Goal: Task Accomplishment & Management: Manage account settings

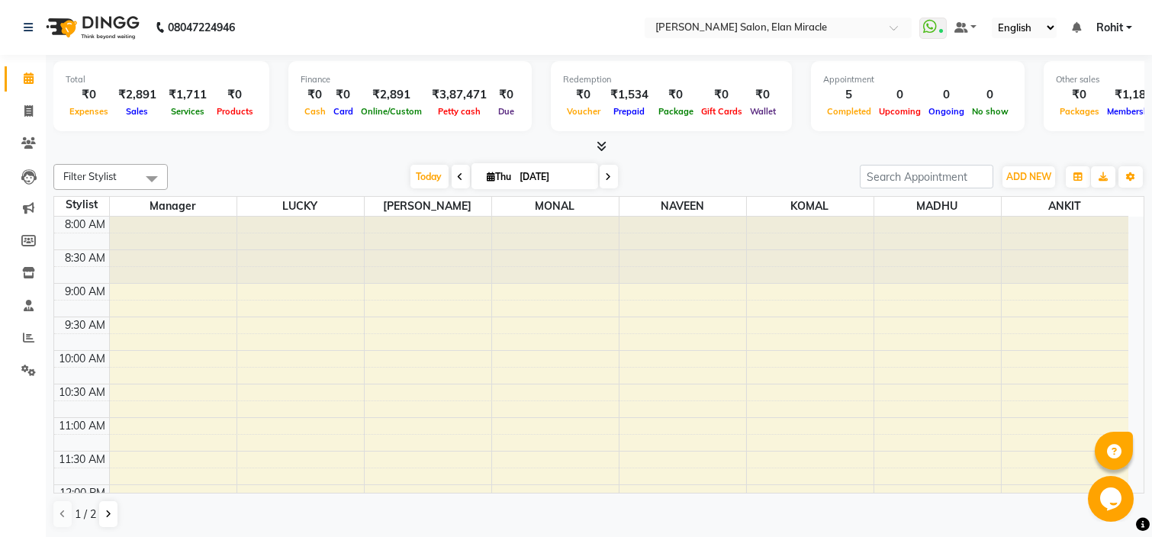
click at [606, 146] on icon at bounding box center [602, 145] width 10 height 11
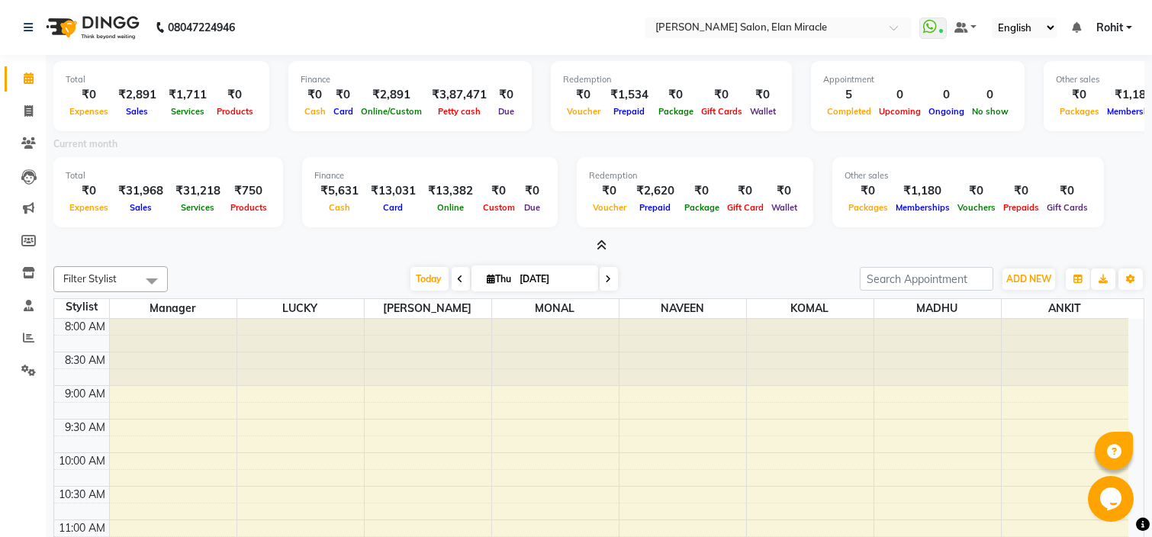
click at [600, 244] on icon at bounding box center [602, 245] width 10 height 11
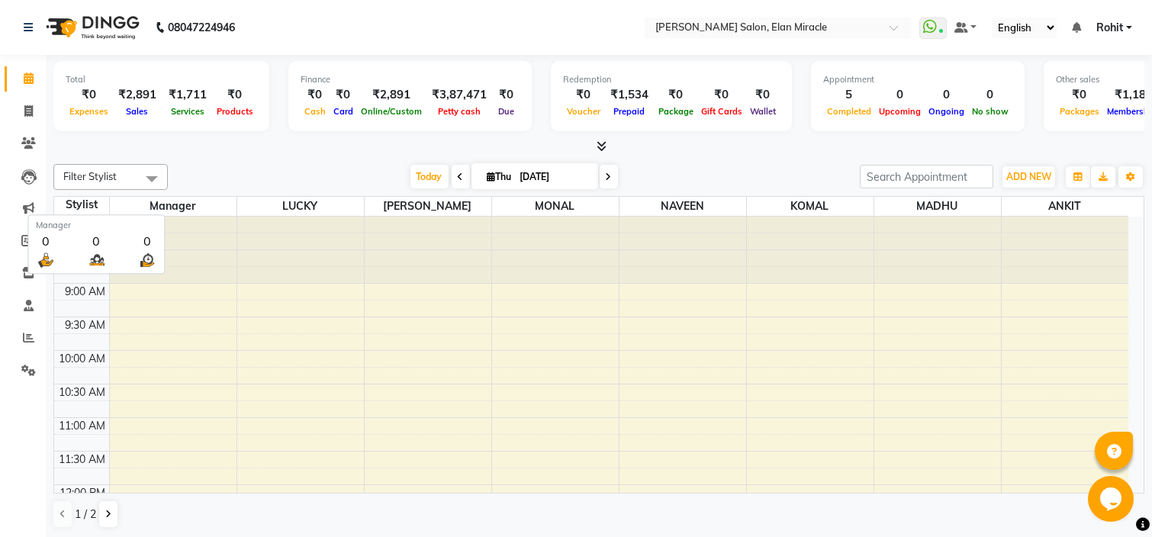
click at [182, 201] on span "Manager" at bounding box center [173, 206] width 127 height 19
click at [208, 183] on div "Today Thu 04-09-2025" at bounding box center [513, 177] width 677 height 23
click at [824, 27] on input "text" at bounding box center [762, 28] width 221 height 15
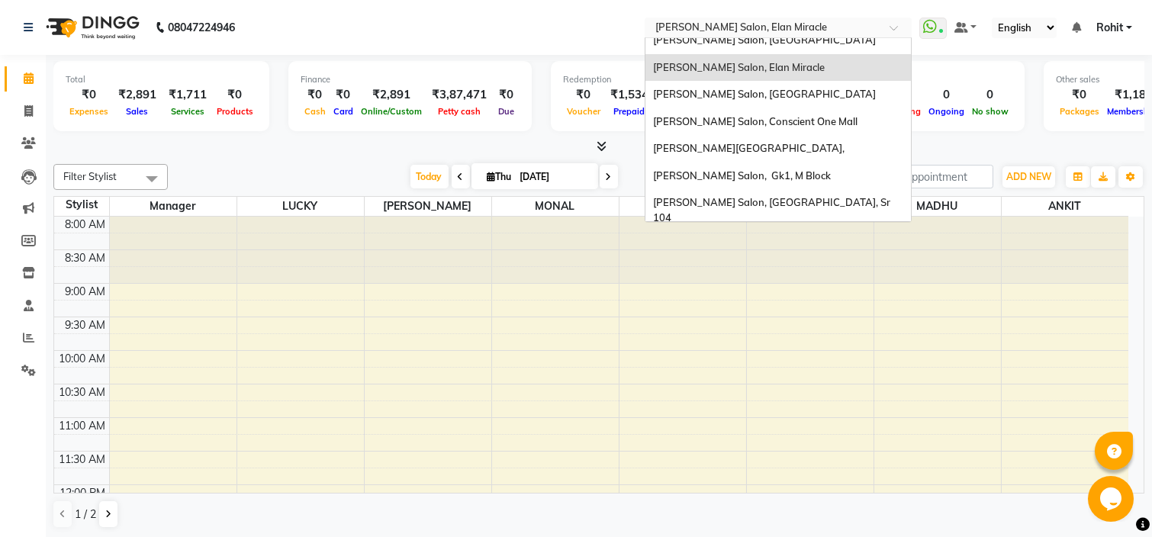
scroll to position [60, 0]
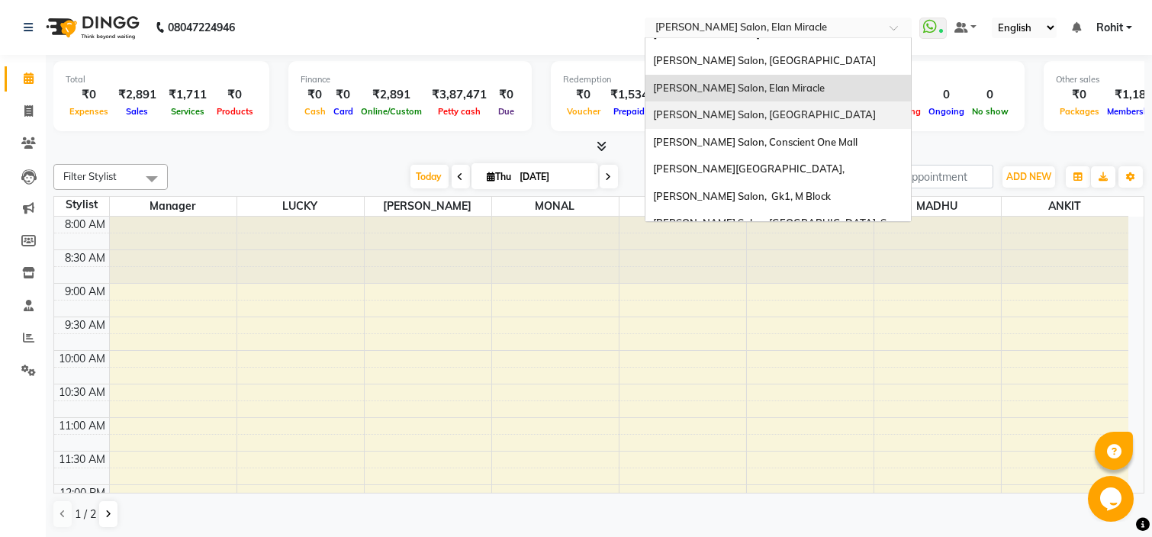
click at [816, 101] on div "[PERSON_NAME] Salon, [GEOGRAPHIC_DATA]" at bounding box center [777, 114] width 265 height 27
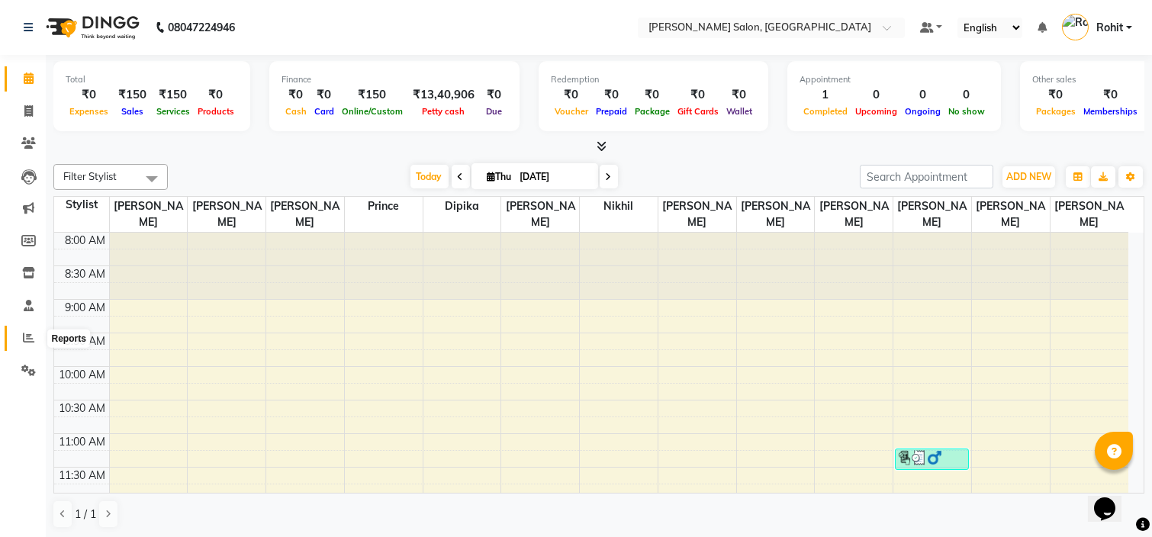
click at [24, 337] on icon at bounding box center [28, 337] width 11 height 11
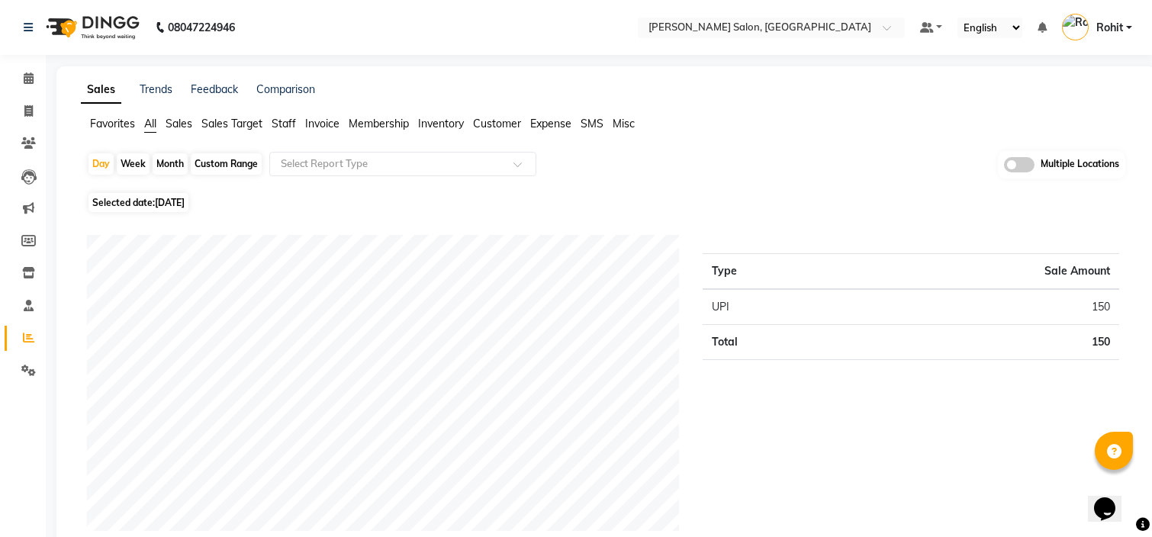
click at [180, 127] on span "Sales" at bounding box center [179, 124] width 27 height 14
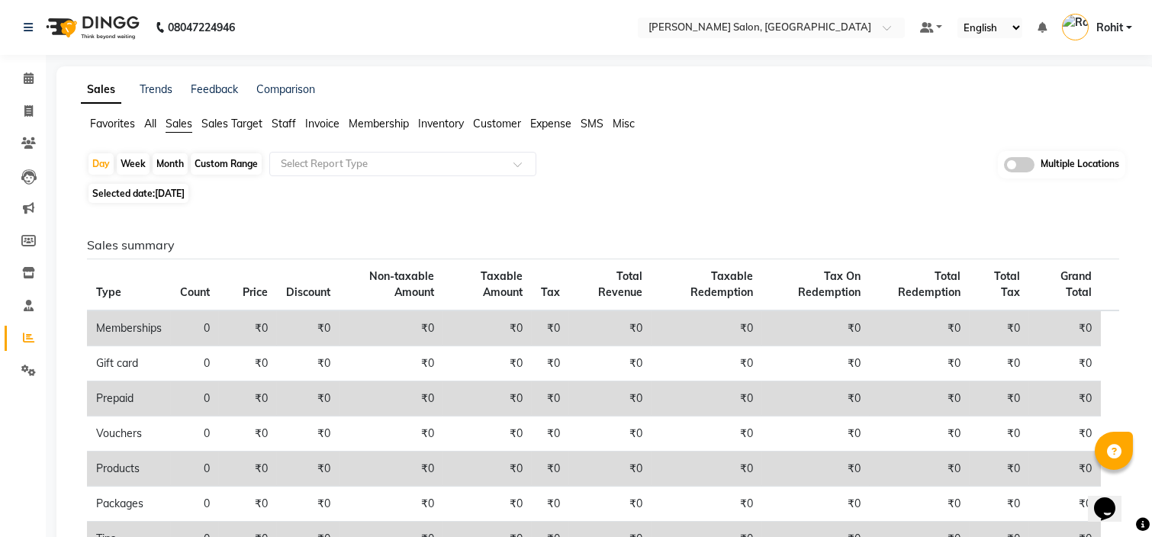
click at [229, 161] on div "Custom Range" at bounding box center [226, 163] width 71 height 21
select select "9"
select select "2025"
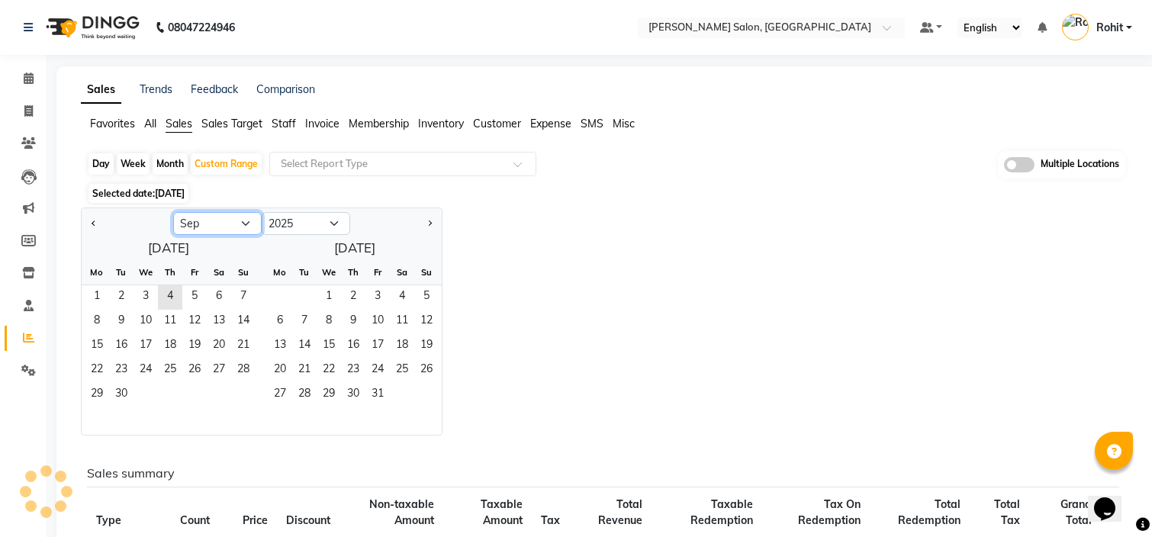
click at [243, 220] on select "Jan Feb Mar Apr May Jun [DATE] Aug Sep Oct Nov Dec" at bounding box center [217, 223] width 88 height 23
select select "2"
click at [173, 212] on select "Jan Feb Mar Apr May Jun [DATE] Aug Sep Oct Nov Dec" at bounding box center [217, 223] width 88 height 23
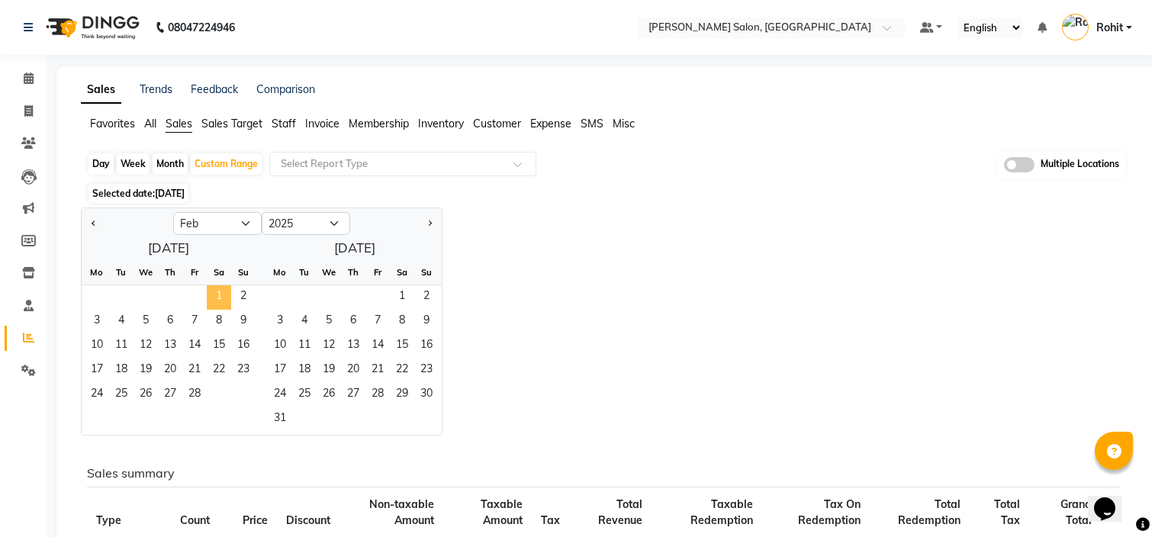
click at [224, 296] on span "1" at bounding box center [219, 297] width 24 height 24
click at [193, 400] on span "28" at bounding box center [194, 395] width 24 height 24
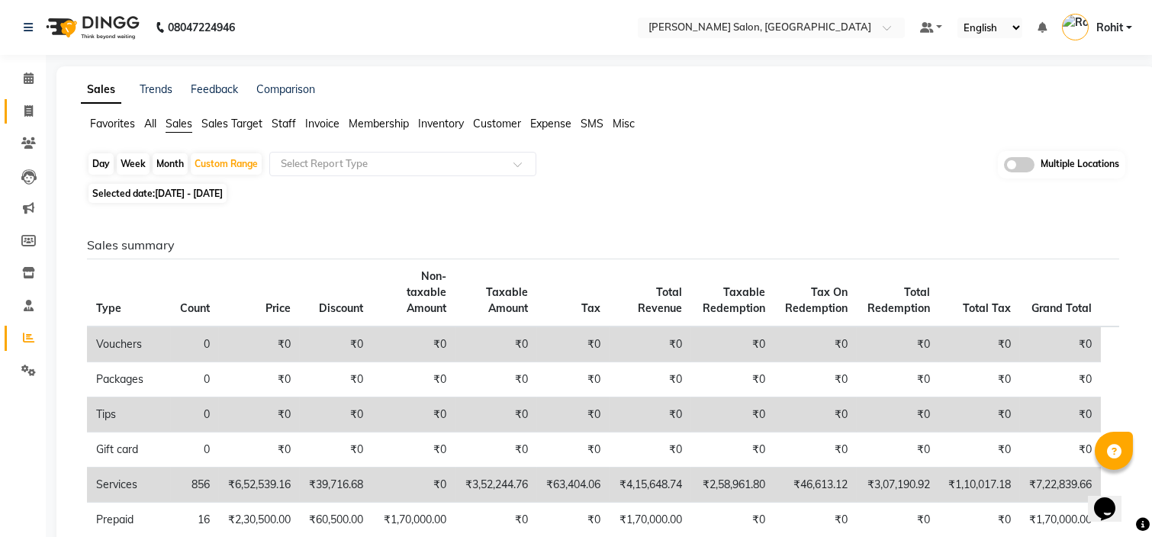
click at [27, 117] on span at bounding box center [28, 112] width 27 height 18
select select "service"
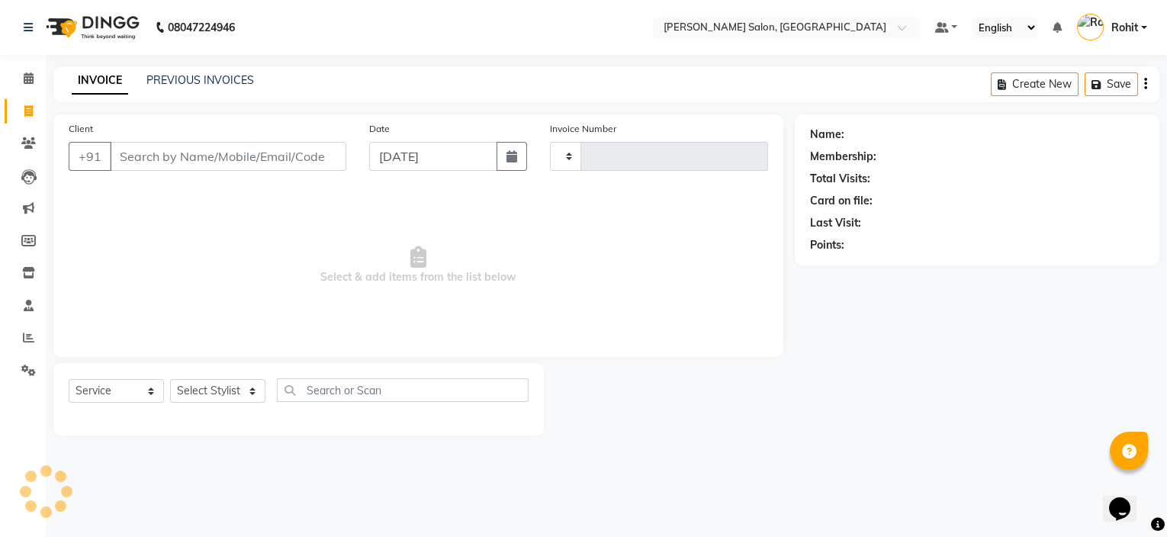
type input "2036"
select select "6469"
click at [230, 73] on link "PREVIOUS INVOICES" at bounding box center [200, 80] width 108 height 14
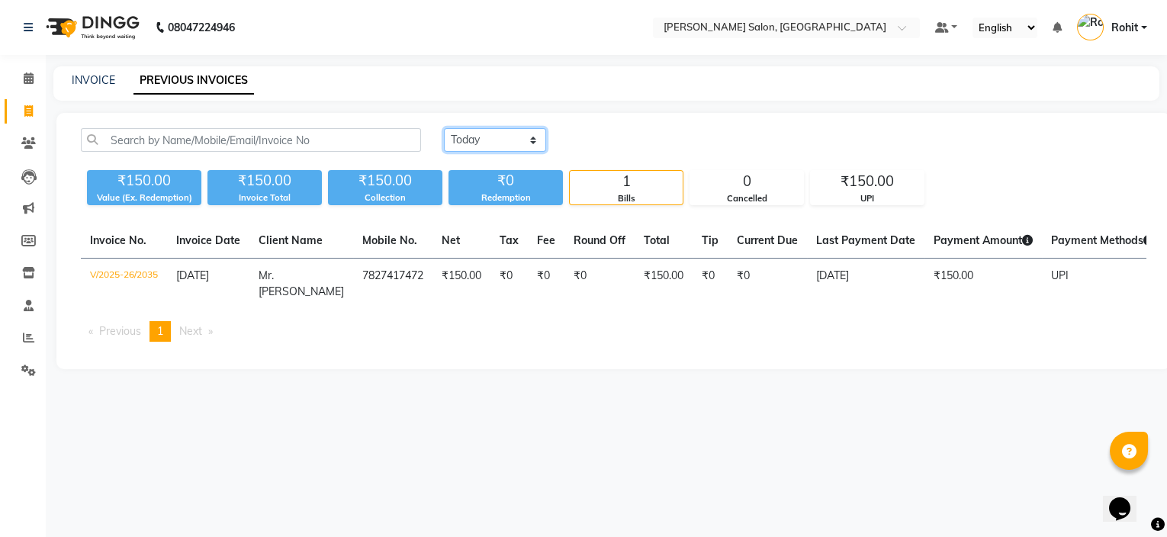
click at [497, 134] on select "[DATE] [DATE] Custom Range" at bounding box center [495, 140] width 102 height 24
select select "range"
click at [444, 128] on select "[DATE] [DATE] Custom Range" at bounding box center [495, 140] width 102 height 24
click at [571, 134] on input "[DATE]" at bounding box center [619, 140] width 107 height 21
select select "9"
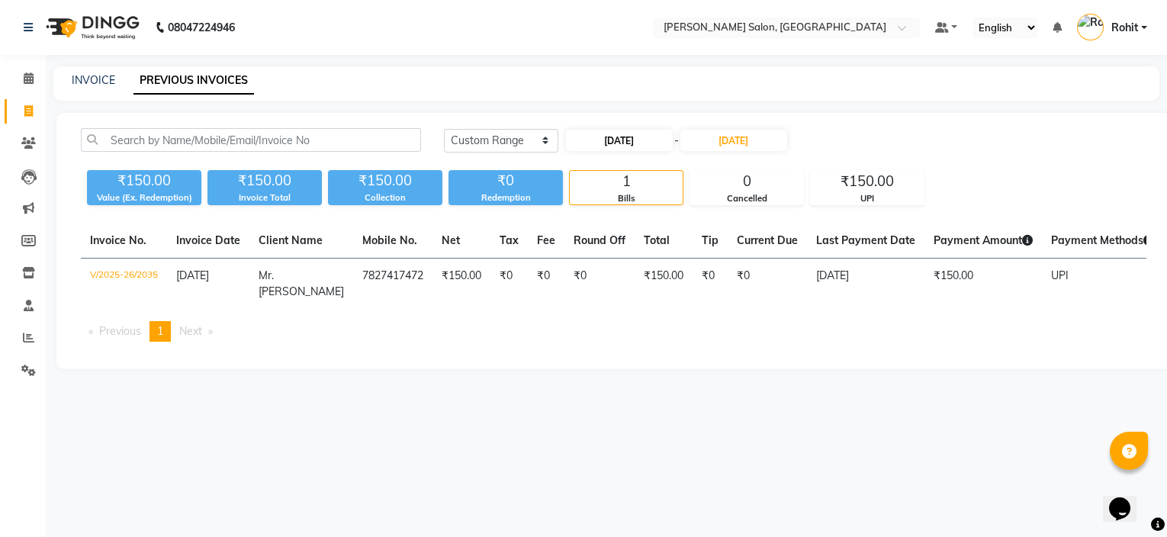
select select "2025"
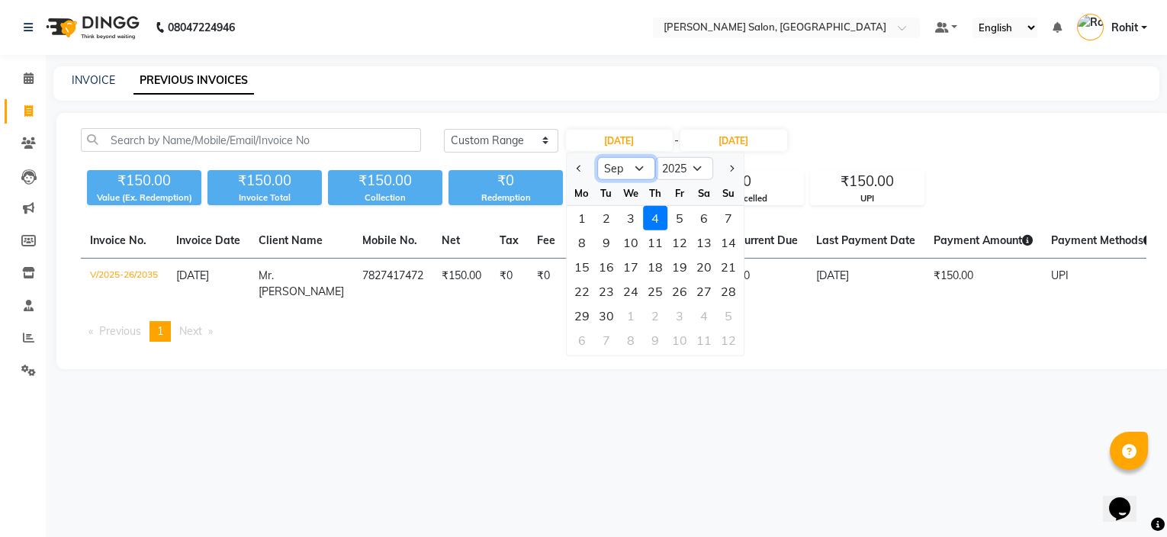
click at [613, 169] on select "Jan Feb Mar Apr May Jun [DATE] Aug Sep Oct Nov Dec" at bounding box center [626, 168] width 58 height 23
select select "2"
click at [597, 157] on select "Jan Feb Mar Apr May Jun [DATE] Aug Sep Oct Nov Dec" at bounding box center [626, 168] width 58 height 23
click at [699, 207] on div "1" at bounding box center [704, 218] width 24 height 24
type input "[DATE]"
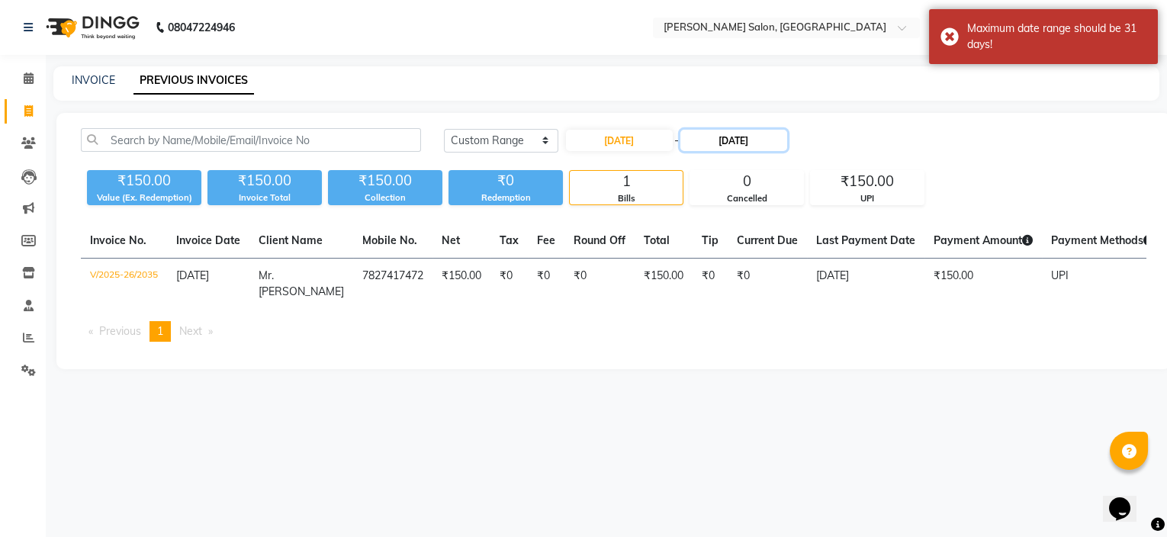
click at [713, 140] on input "[DATE]" at bounding box center [734, 140] width 107 height 21
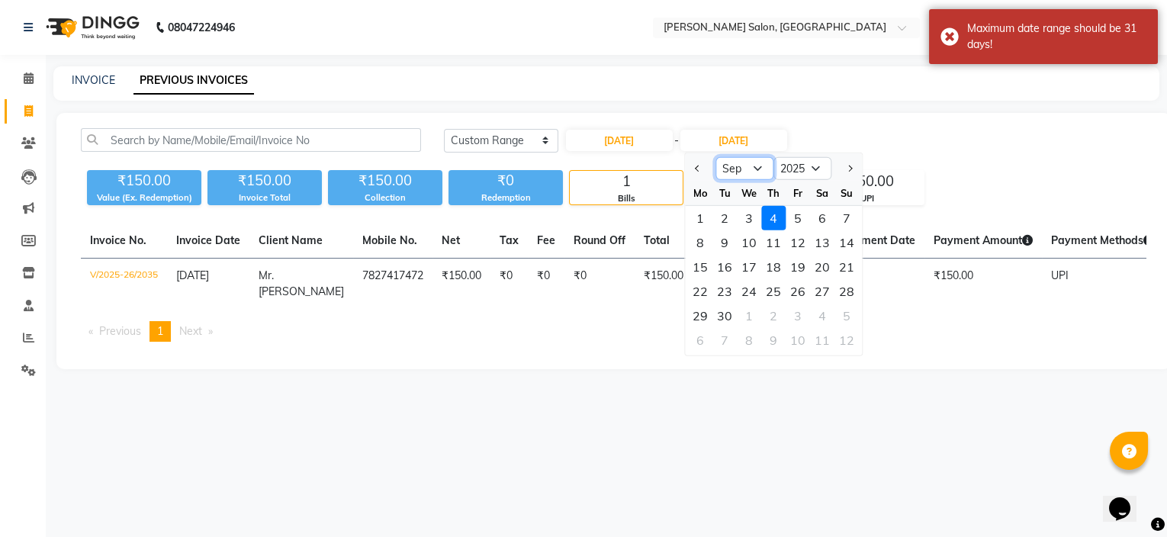
click at [737, 167] on select "Feb Mar Apr May Jun [DATE] Aug Sep Oct Nov Dec" at bounding box center [745, 168] width 58 height 23
select select "2"
click at [716, 157] on select "Feb Mar Apr May Jun [DATE] Aug Sep Oct Nov Dec" at bounding box center [745, 168] width 58 height 23
click at [793, 323] on div "28" at bounding box center [798, 316] width 24 height 24
type input "[DATE]"
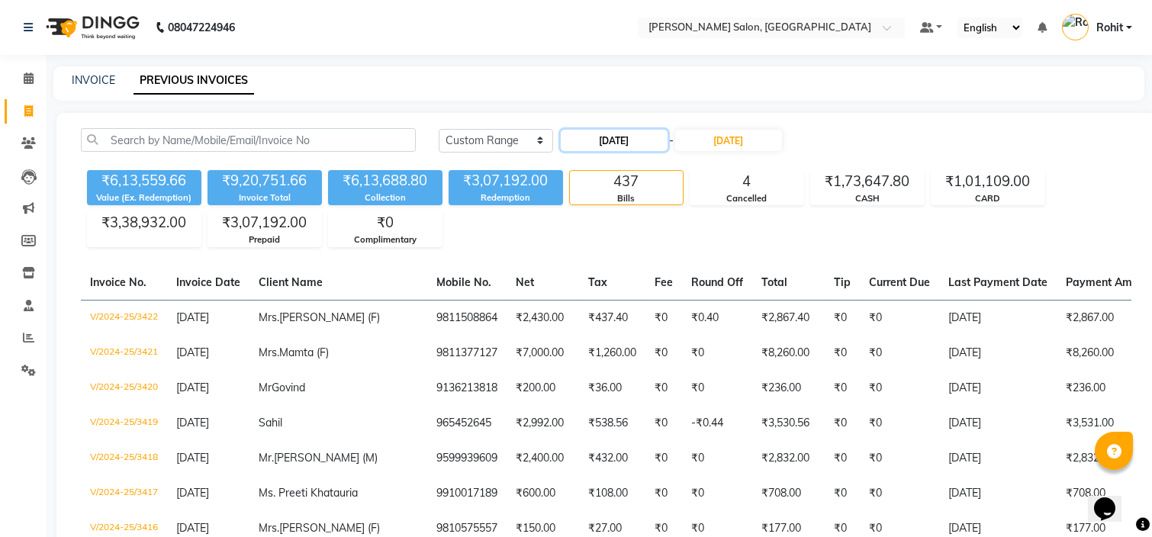
click at [640, 143] on input "[DATE]" at bounding box center [614, 140] width 107 height 21
select select "2"
select select "2025"
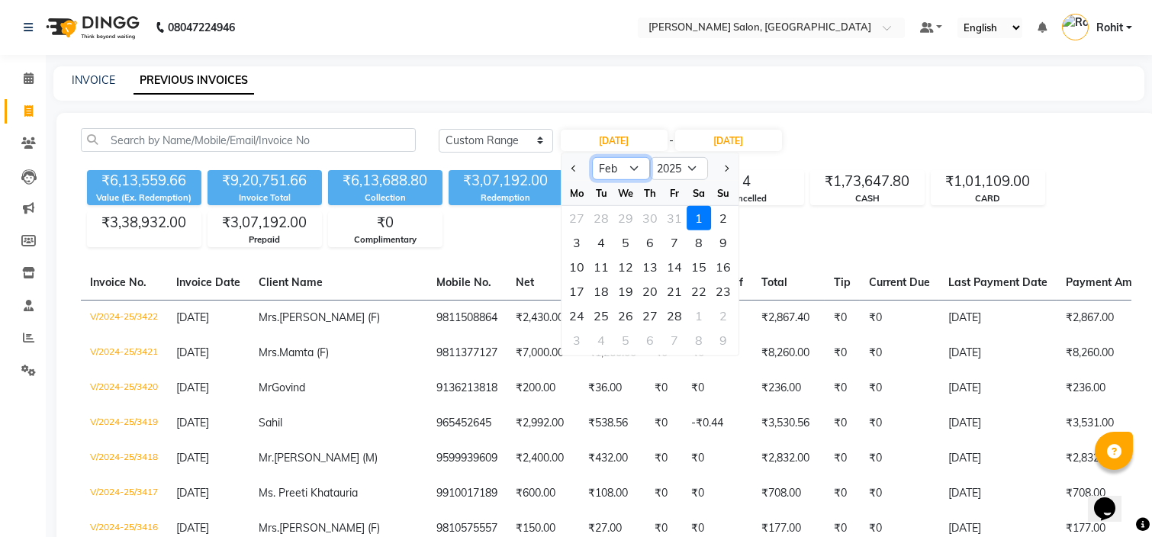
click at [642, 172] on select "Jan Feb Mar Apr May Jun [DATE] Aug Sep Oct Nov Dec" at bounding box center [621, 168] width 58 height 23
select select "3"
click at [592, 157] on select "Jan Feb Mar Apr May Jun [DATE] Aug Sep Oct Nov Dec" at bounding box center [621, 168] width 58 height 23
click at [690, 216] on div "1" at bounding box center [699, 218] width 24 height 24
type input "[DATE]"
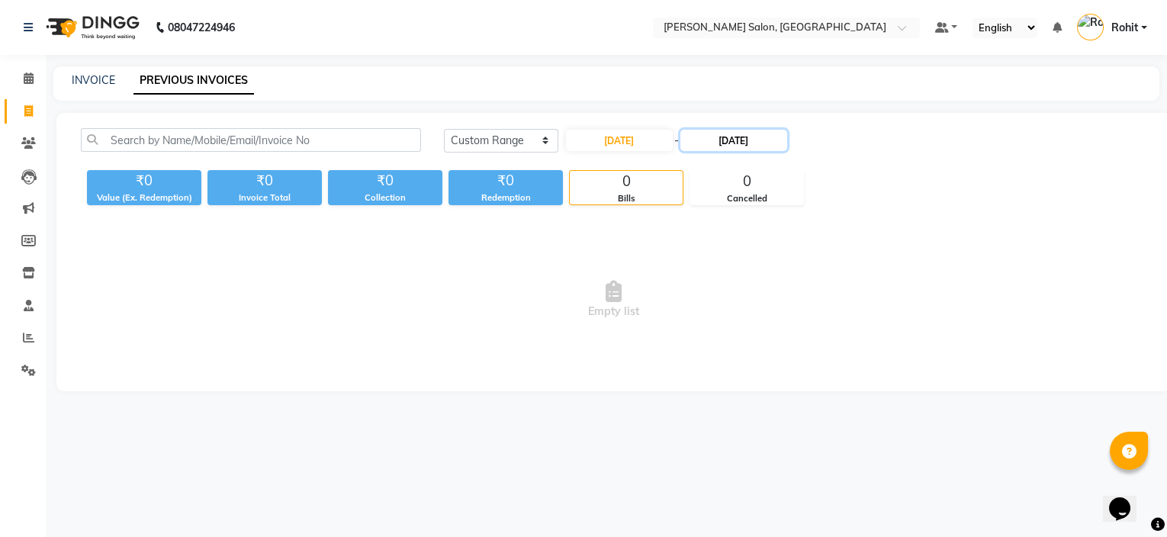
click at [729, 146] on input "[DATE]" at bounding box center [734, 140] width 107 height 21
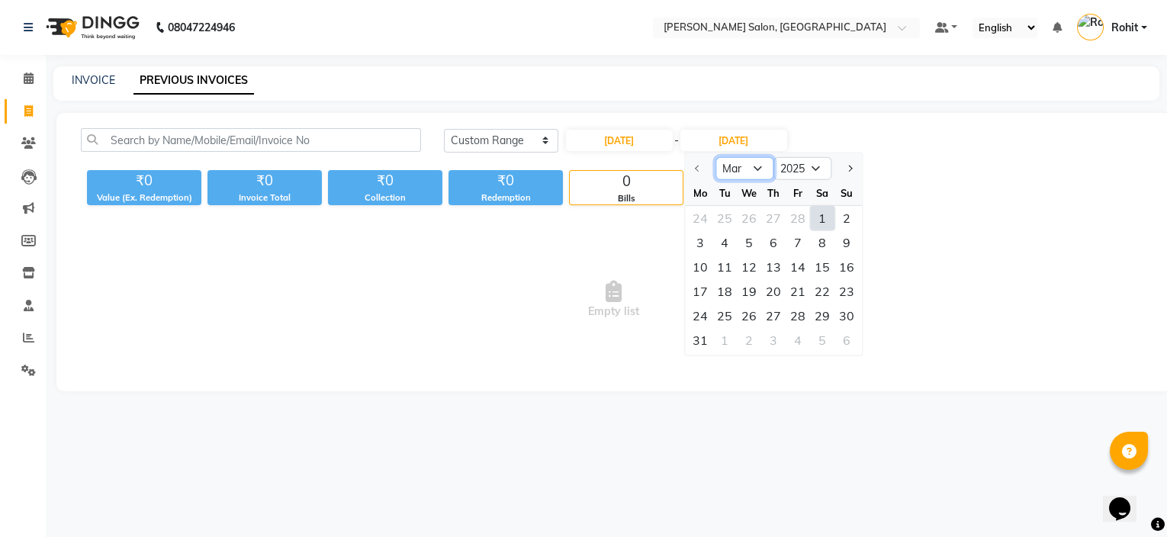
click at [760, 172] on select "Mar Apr May Jun [DATE] Aug Sep Oct Nov Dec" at bounding box center [745, 168] width 58 height 23
click at [716, 157] on select "Mar Apr May Jun [DATE] Aug Sep Oct Nov Dec" at bounding box center [745, 168] width 58 height 23
click at [702, 333] on div "31" at bounding box center [700, 340] width 24 height 24
type input "[DATE]"
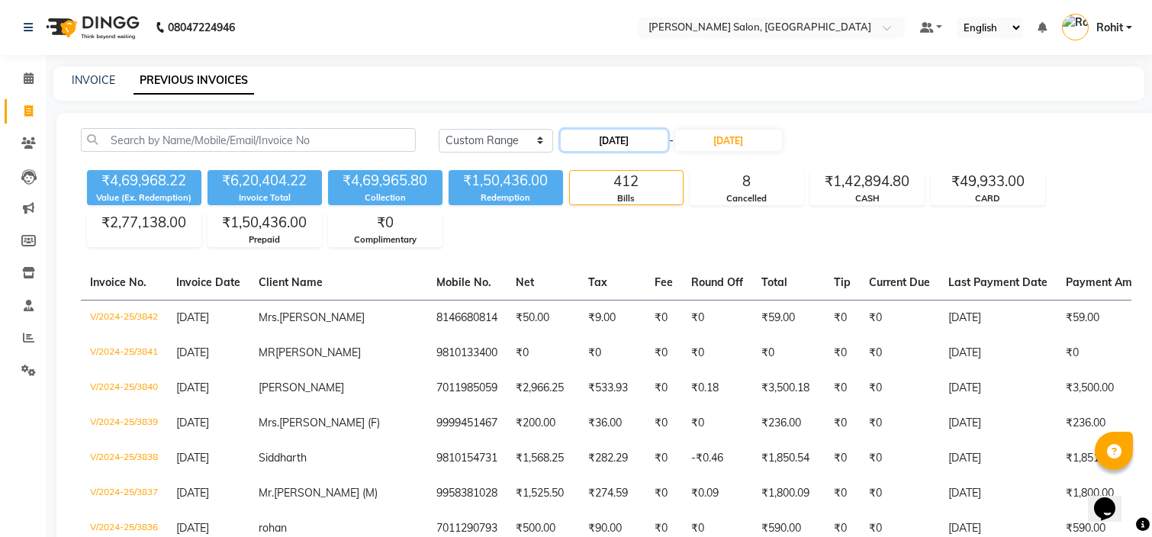
click at [645, 137] on input "[DATE]" at bounding box center [614, 140] width 107 height 21
select select "3"
select select "2025"
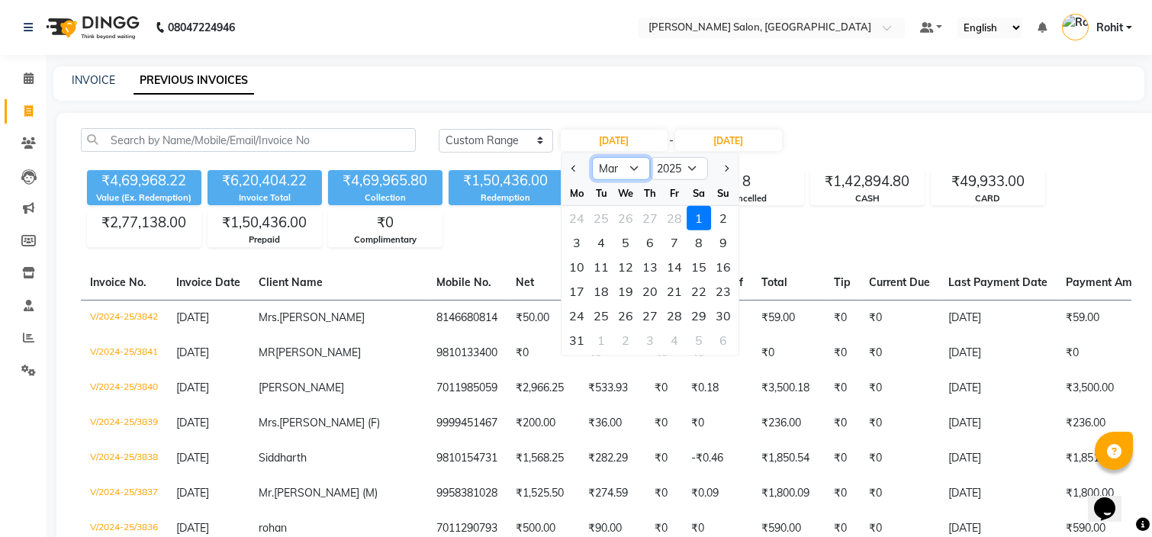
click at [635, 171] on select "Jan Feb Mar Apr May Jun [DATE] Aug Sep Oct Nov Dec" at bounding box center [621, 168] width 58 height 23
select select "4"
click at [592, 157] on select "Jan Feb Mar Apr May Jun [DATE] Aug Sep Oct Nov Dec" at bounding box center [621, 168] width 58 height 23
click at [610, 217] on div "1" at bounding box center [601, 218] width 24 height 24
type input "[DATE]"
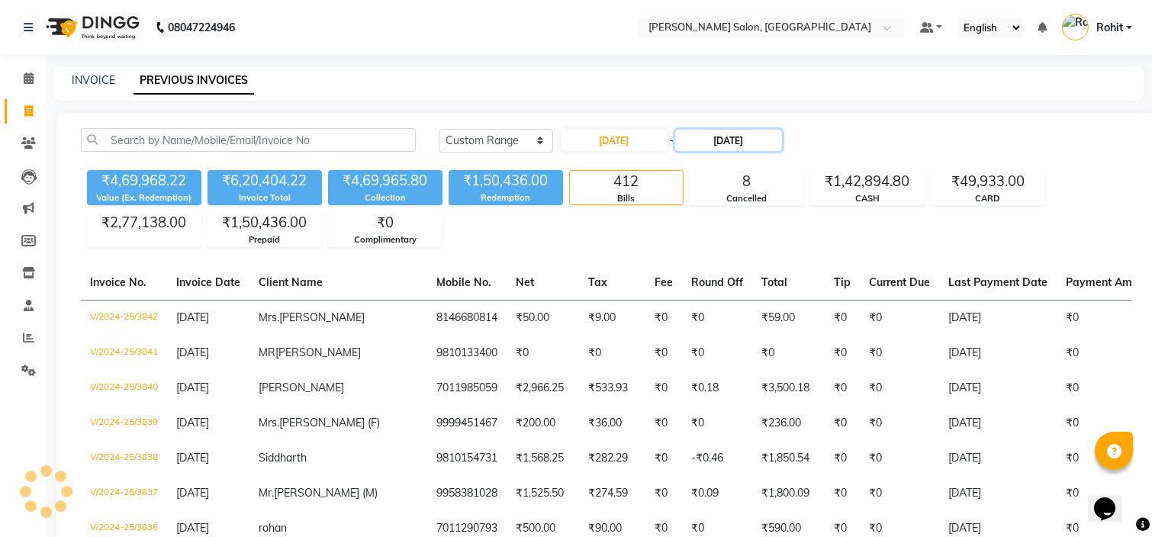
click at [741, 135] on input "[DATE]" at bounding box center [728, 140] width 107 height 21
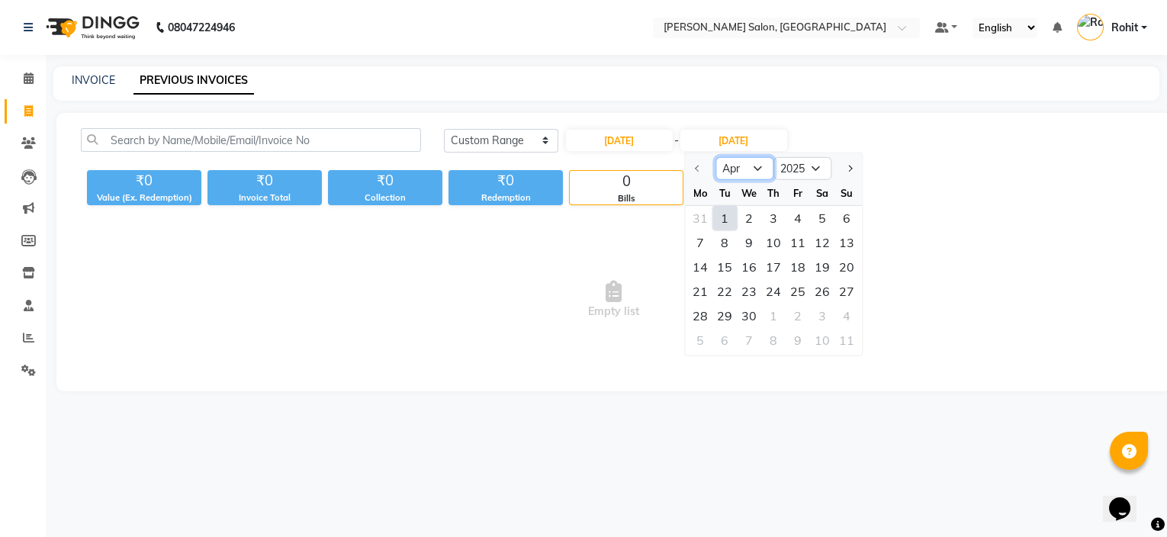
click at [758, 170] on select "Apr May Jun [DATE] Aug Sep Oct Nov Dec" at bounding box center [745, 168] width 58 height 23
click at [716, 157] on select "Apr May Jun [DATE] Aug Sep Oct Nov Dec" at bounding box center [745, 168] width 58 height 23
click at [751, 175] on select "Apr May Jun [DATE] Aug Sep Oct Nov Dec" at bounding box center [745, 168] width 58 height 23
select select "5"
click at [716, 157] on select "Apr May Jun [DATE] Aug Sep Oct Nov Dec" at bounding box center [745, 168] width 58 height 23
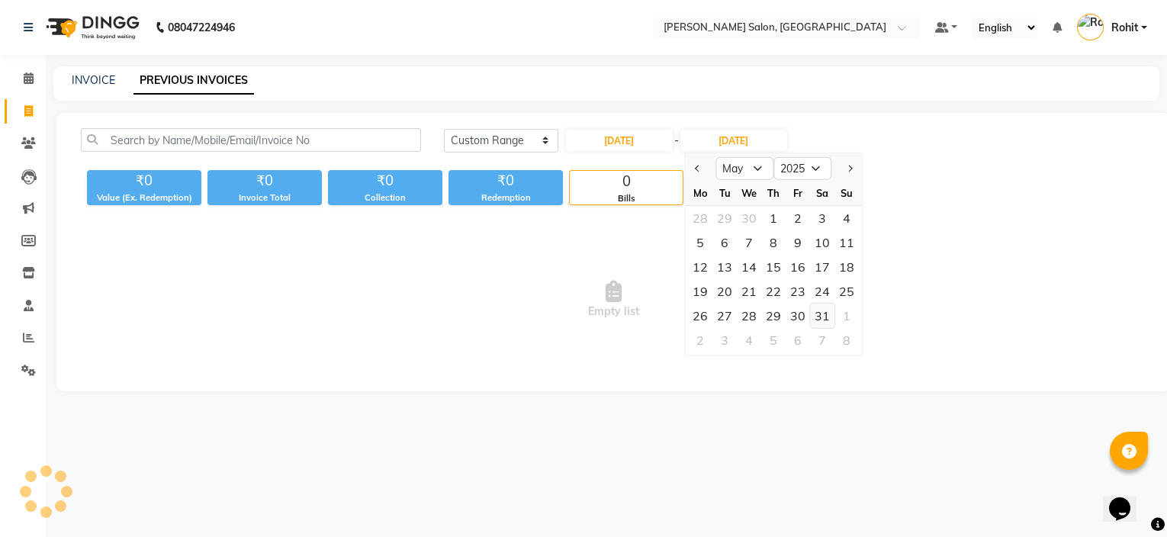
click at [829, 307] on div "31" at bounding box center [822, 316] width 24 height 24
type input "[DATE]"
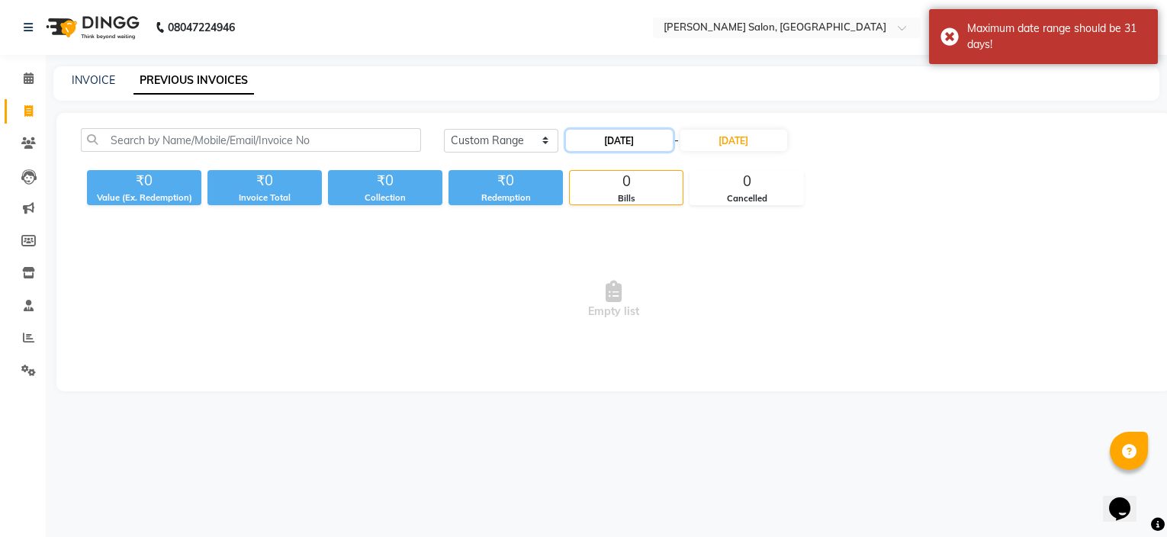
click at [609, 140] on input "[DATE]" at bounding box center [619, 140] width 107 height 21
select select "4"
select select "2025"
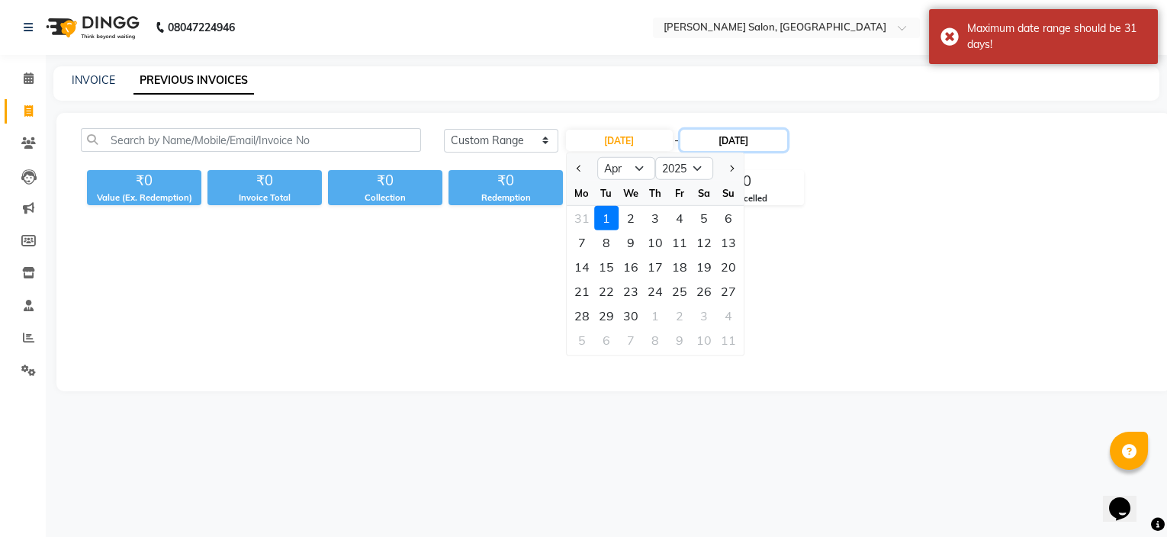
click at [755, 136] on input "[DATE]" at bounding box center [734, 140] width 107 height 21
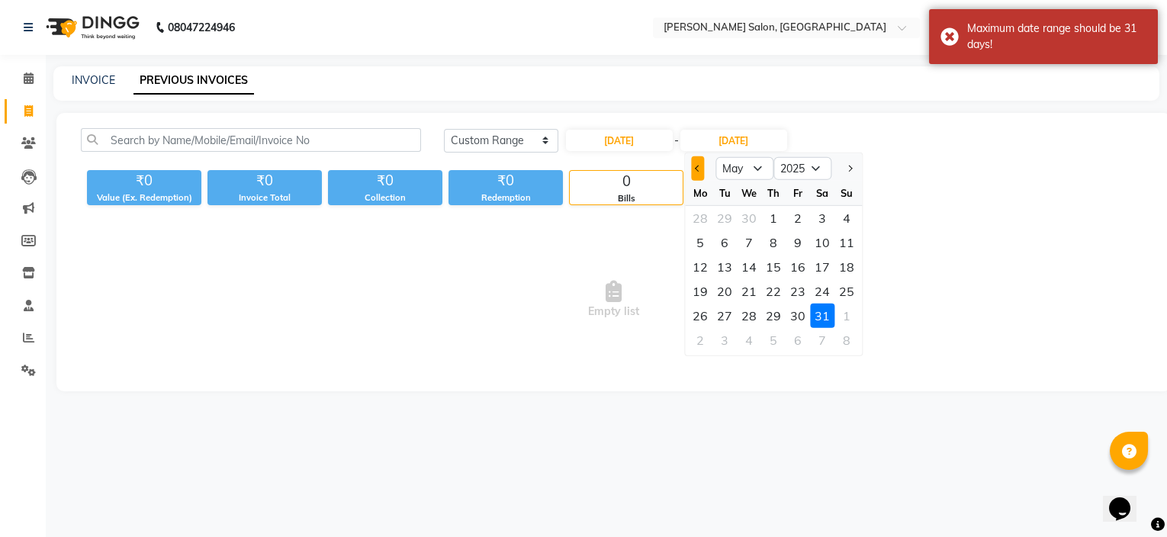
click at [700, 169] on button "Previous month" at bounding box center [697, 168] width 13 height 24
select select "4"
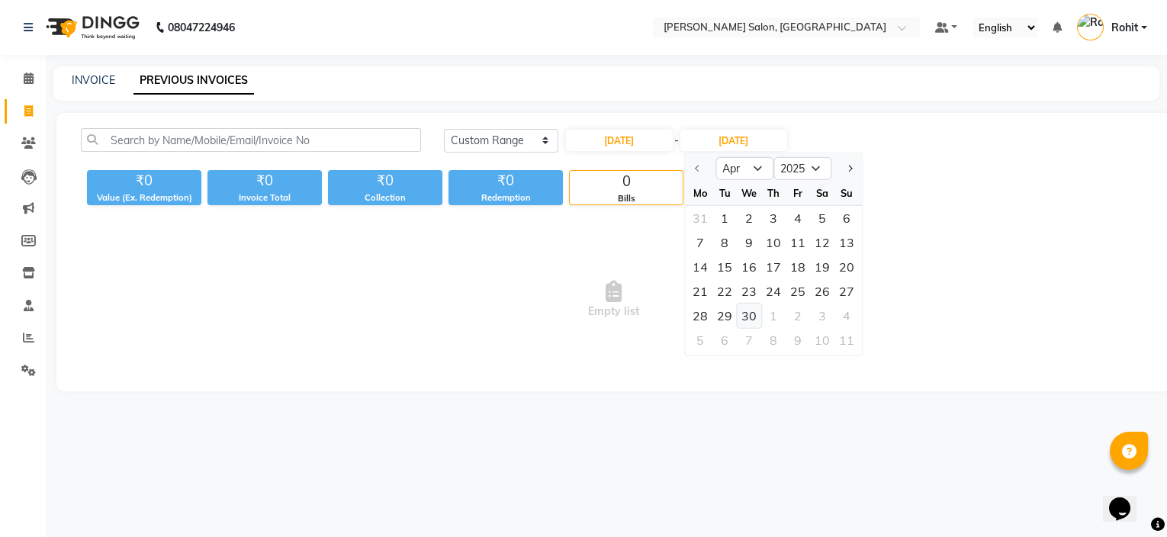
click at [752, 314] on div "30" at bounding box center [749, 316] width 24 height 24
type input "[DATE]"
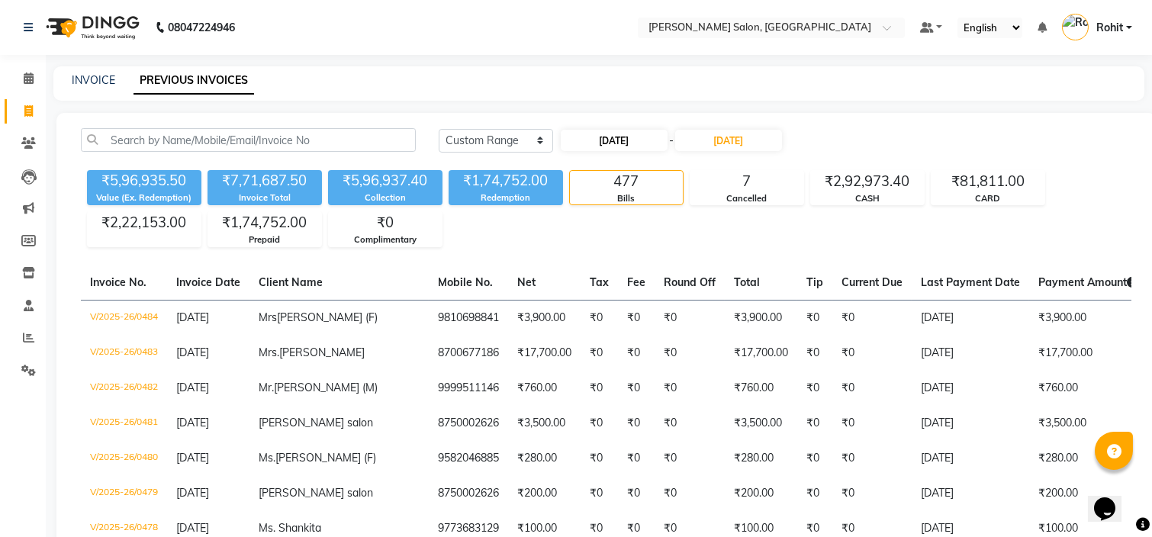
drag, startPoint x: 642, startPoint y: 151, endPoint x: 639, endPoint y: 139, distance: 12.8
click at [639, 139] on div "[DATE] - [DATE]" at bounding box center [671, 140] width 224 height 24
click at [639, 139] on input "[DATE]" at bounding box center [614, 140] width 107 height 21
select select "4"
select select "2025"
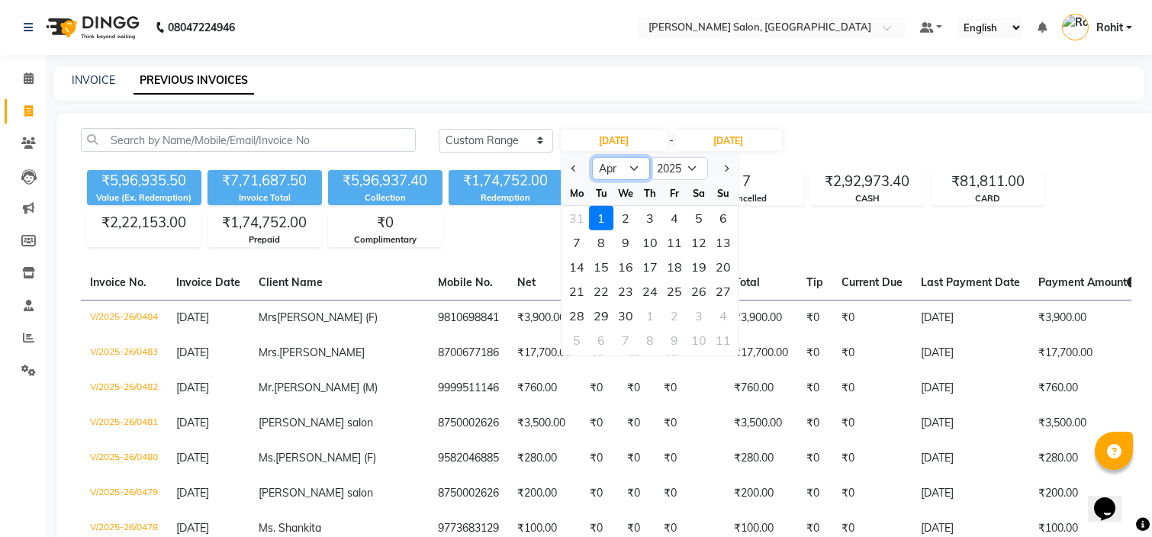
click at [628, 169] on select "Jan Feb Mar Apr May Jun [DATE] Aug Sep Oct Nov Dec" at bounding box center [621, 168] width 58 height 23
select select "5"
click at [592, 157] on select "Jan Feb Mar Apr May Jun [DATE] Aug Sep Oct Nov Dec" at bounding box center [621, 168] width 58 height 23
click at [642, 214] on div "1" at bounding box center [650, 218] width 24 height 24
type input "[DATE]"
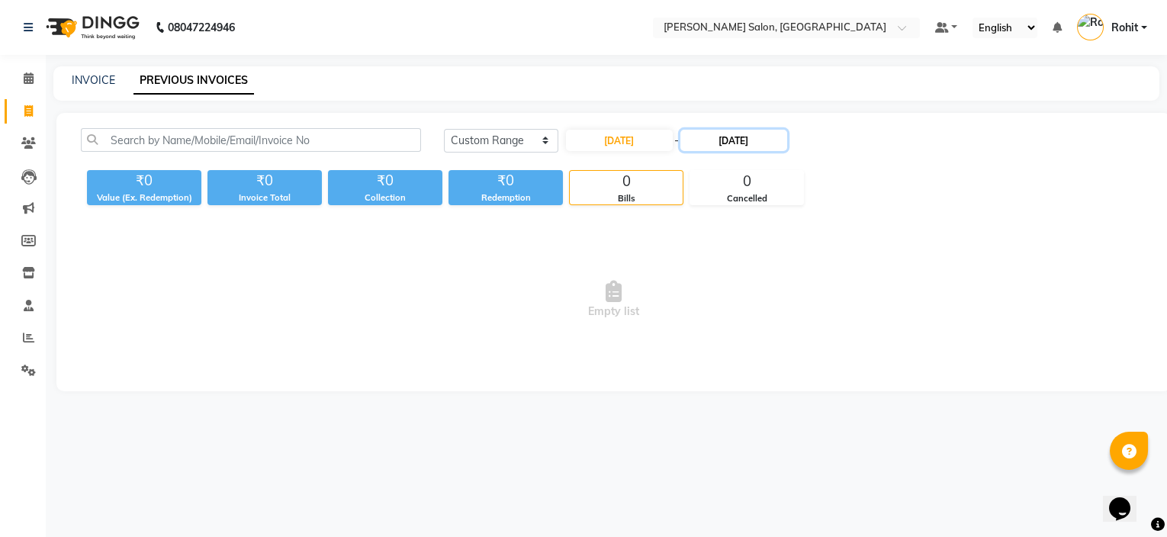
click at [727, 141] on input "[DATE]" at bounding box center [734, 140] width 107 height 21
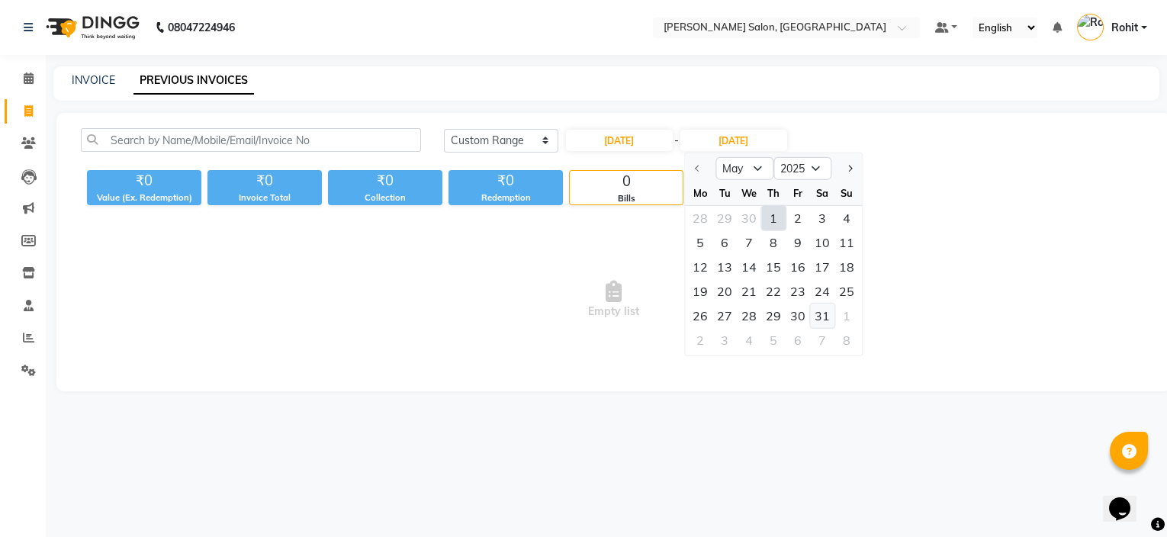
click at [817, 307] on div "31" at bounding box center [822, 316] width 24 height 24
type input "[DATE]"
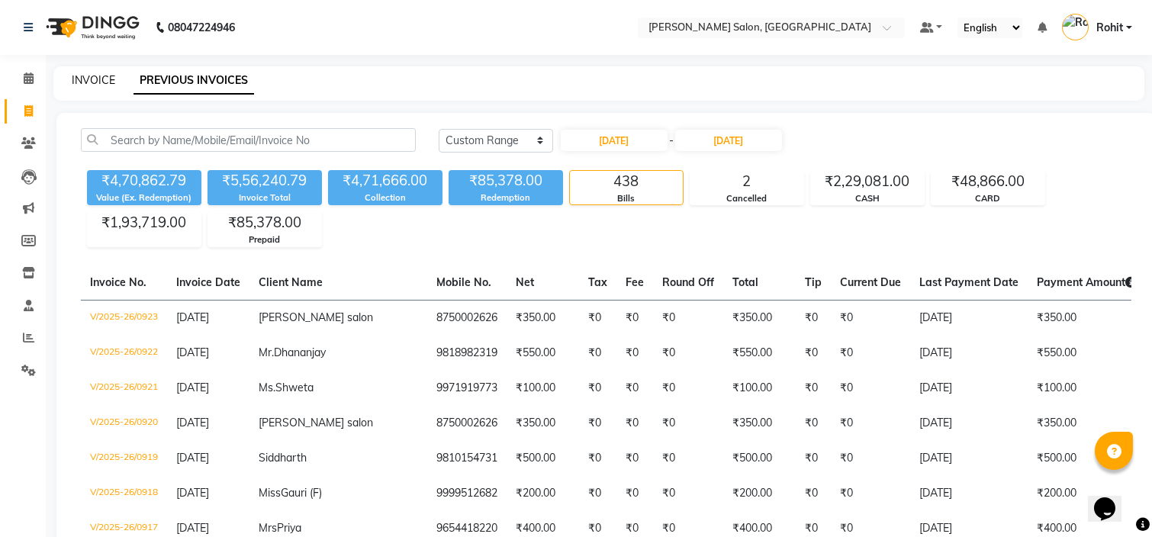
click at [102, 82] on link "INVOICE" at bounding box center [93, 80] width 43 height 14
select select "6469"
select select "service"
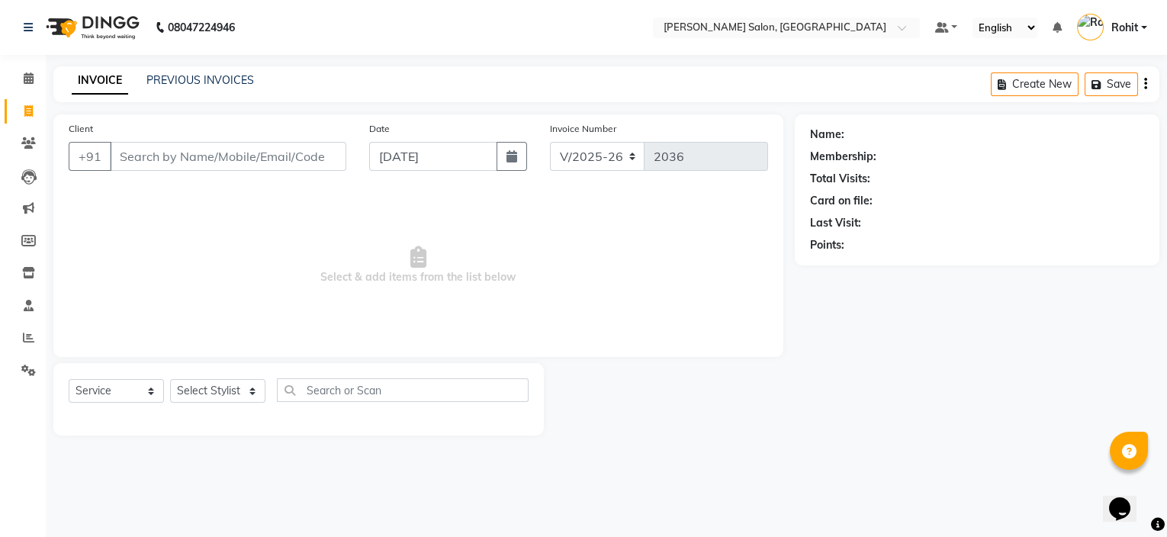
click at [209, 70] on div "INVOICE PREVIOUS INVOICES Create New Save" at bounding box center [606, 84] width 1106 height 36
click at [211, 80] on link "PREVIOUS INVOICES" at bounding box center [200, 80] width 108 height 14
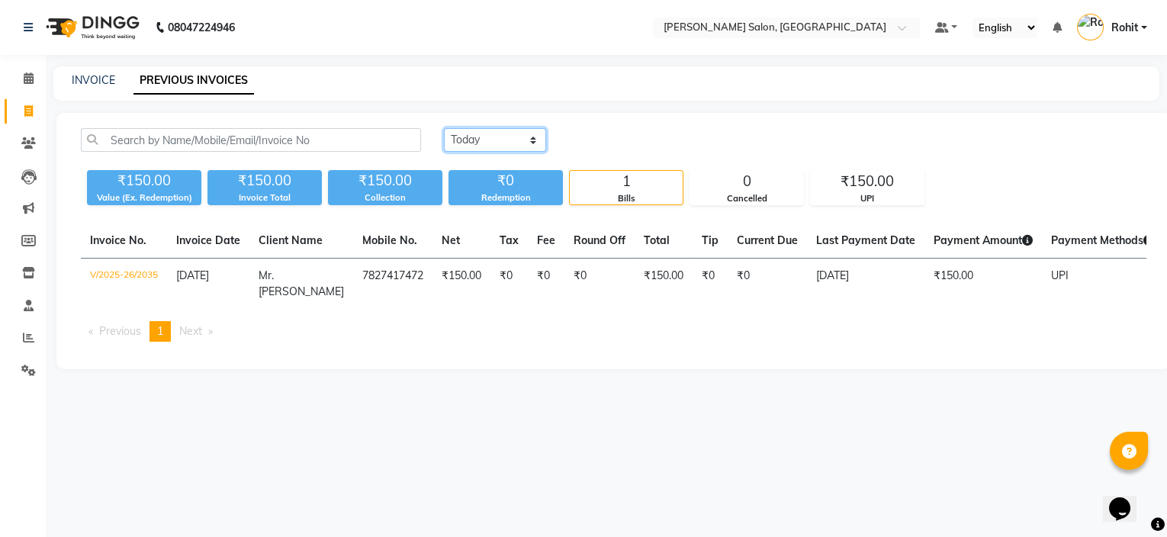
click at [532, 133] on select "[DATE] [DATE] Custom Range" at bounding box center [495, 140] width 102 height 24
select select "range"
click at [444, 128] on select "[DATE] [DATE] Custom Range" at bounding box center [495, 140] width 102 height 24
click at [591, 142] on input "[DATE]" at bounding box center [619, 140] width 107 height 21
select select "9"
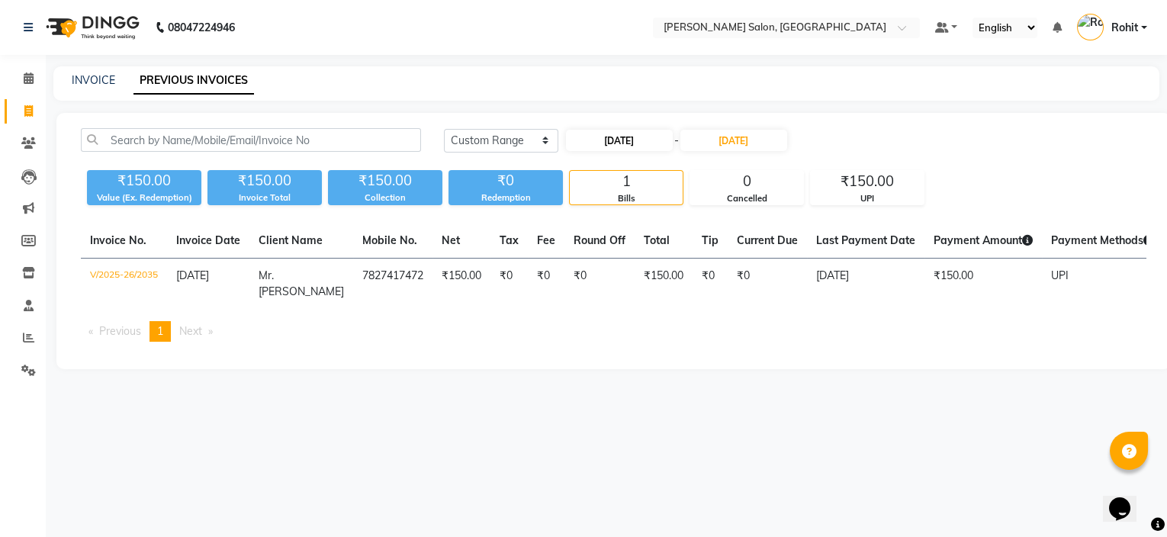
select select "2025"
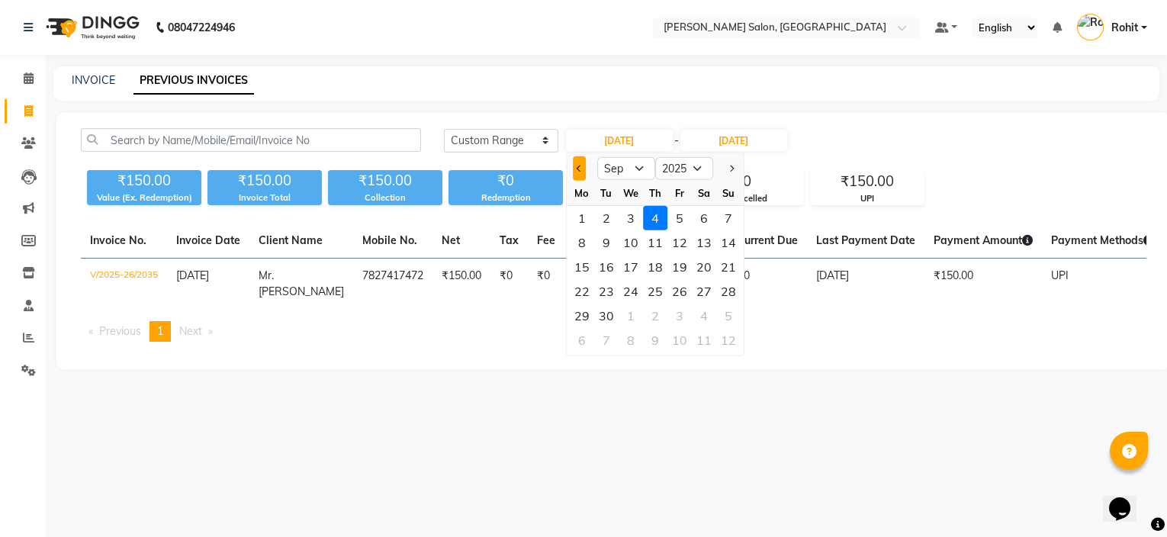
click at [578, 161] on button "Previous month" at bounding box center [579, 168] width 13 height 24
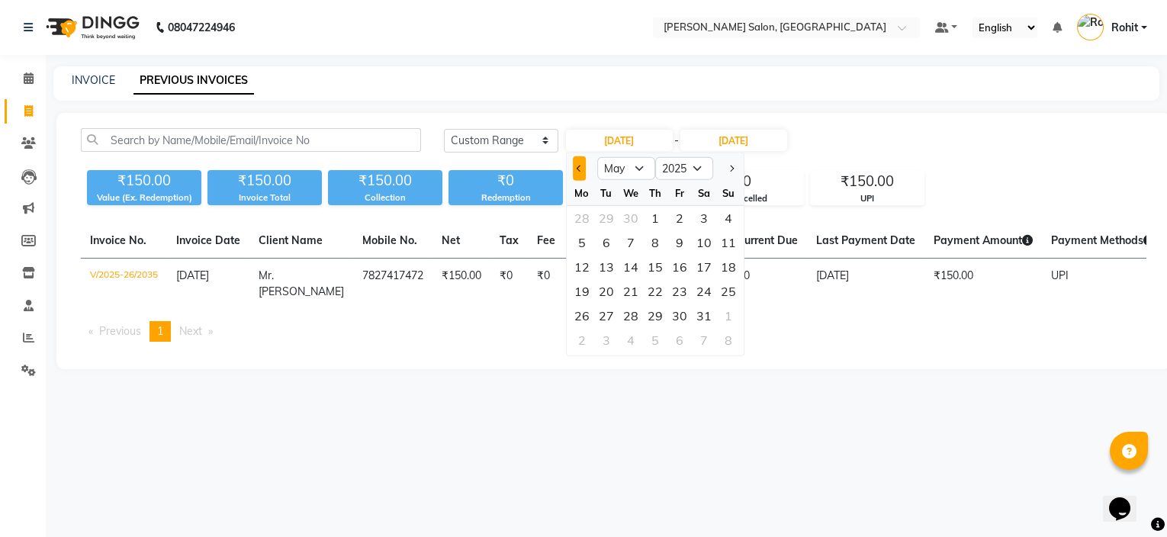
click at [578, 161] on button "Previous month" at bounding box center [579, 168] width 13 height 24
select select "1"
click at [636, 217] on div "1" at bounding box center [631, 218] width 24 height 24
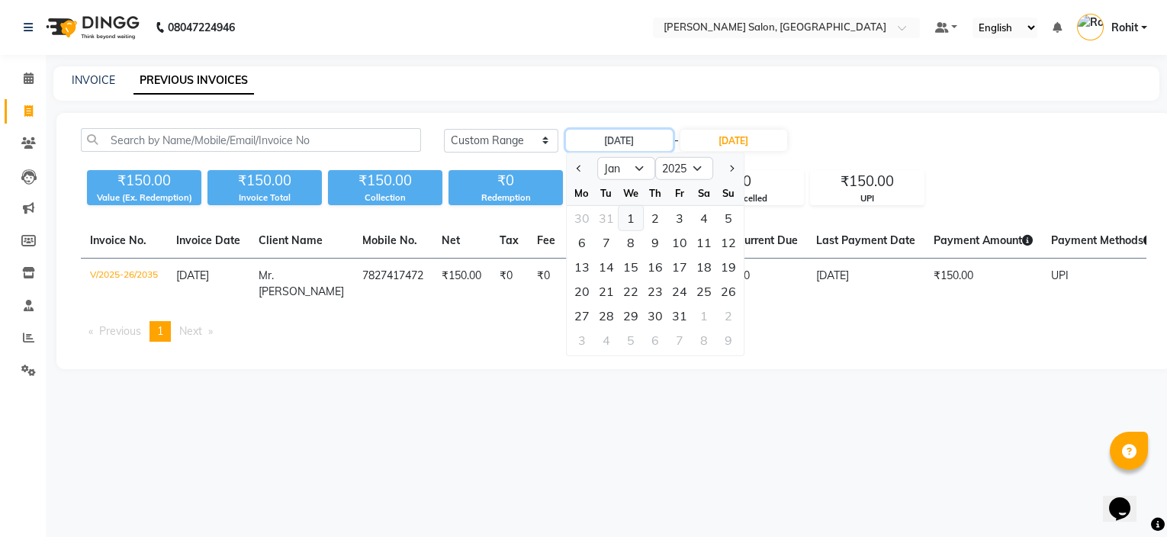
type input "[DATE]"
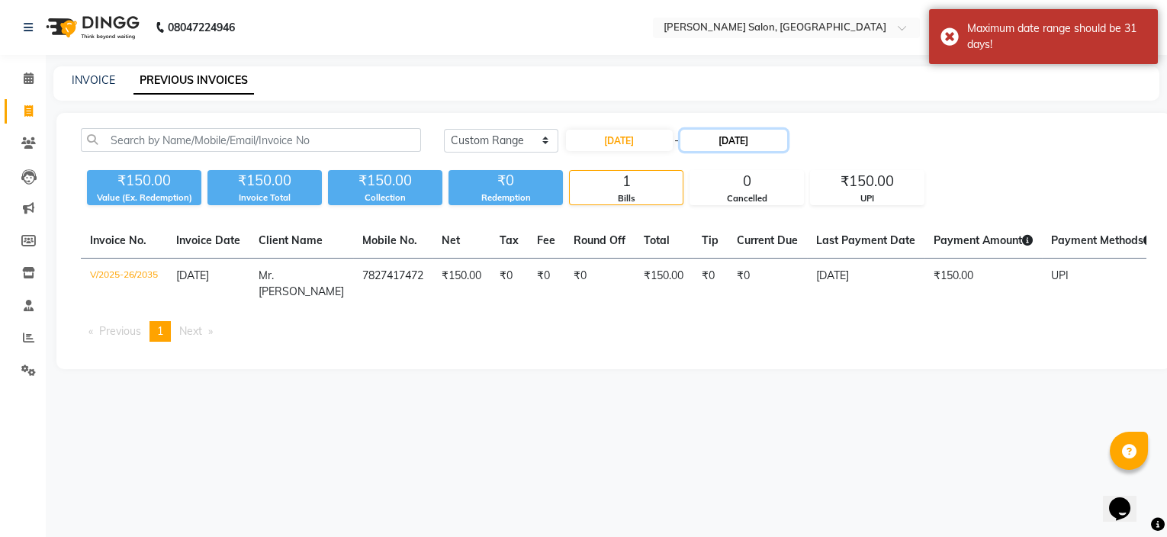
click at [740, 146] on input "[DATE]" at bounding box center [734, 140] width 107 height 21
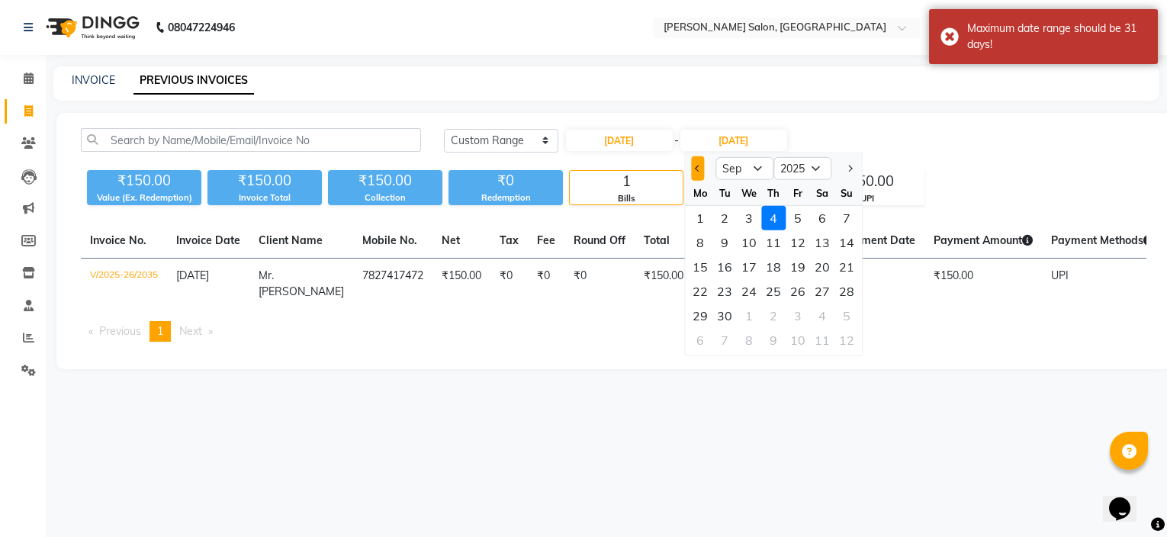
click at [700, 163] on button "Previous month" at bounding box center [697, 168] width 13 height 24
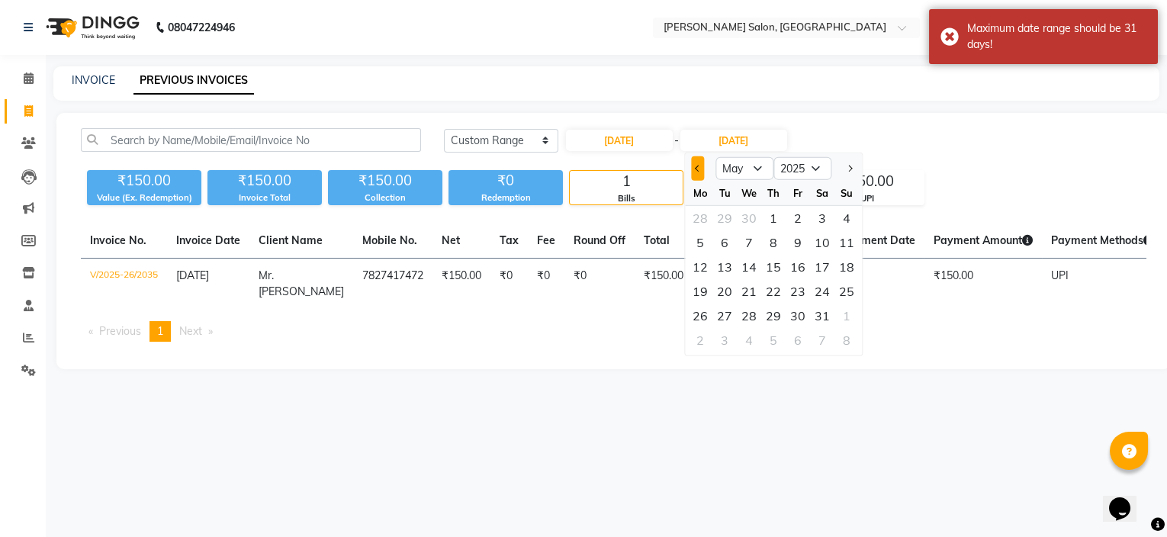
click at [700, 163] on button "Previous month" at bounding box center [697, 168] width 13 height 24
select select "1"
click at [803, 310] on div "31" at bounding box center [798, 316] width 24 height 24
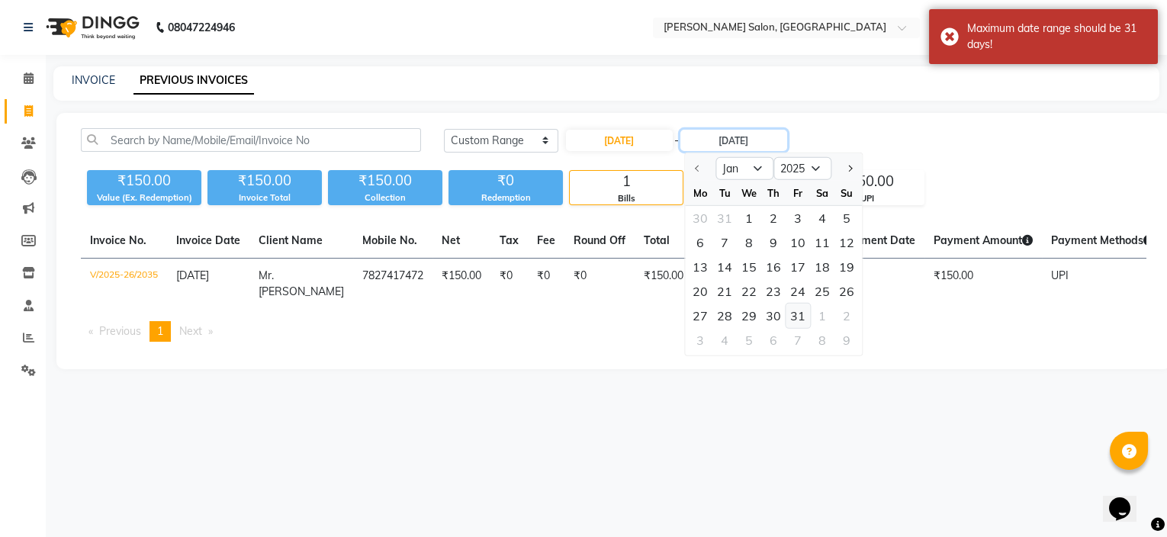
type input "[DATE]"
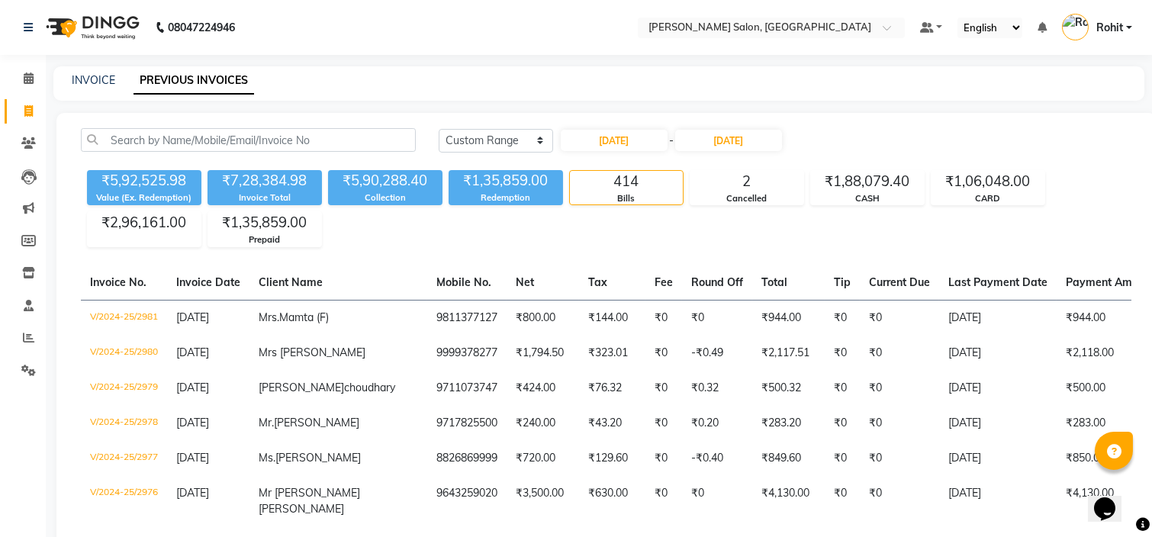
click at [849, 40] on nav "08047224946 Select Location × [PERSON_NAME][GEOGRAPHIC_DATA], [GEOGRAPHIC_DATA]…" at bounding box center [576, 27] width 1152 height 55
click at [945, 26] on ul "Default Panel My Panel English ENGLISH Español العربية मराठी हिंदी ગુજરાતી தமிழ…" at bounding box center [1025, 27] width 227 height 25
copy div "Default Panel My Panel"
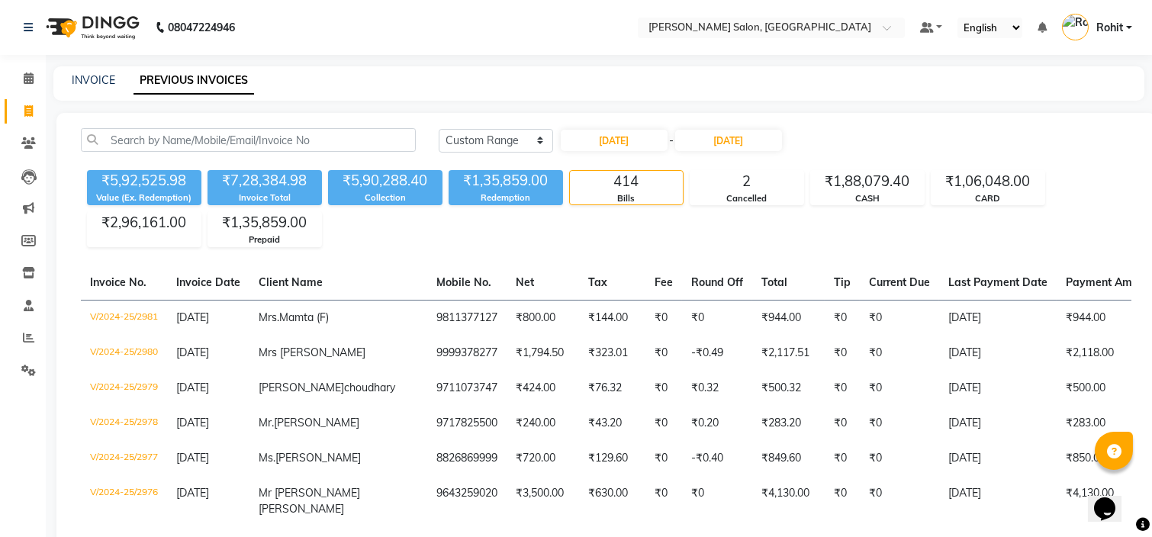
click at [996, 70] on div "INVOICE PREVIOUS INVOICES" at bounding box center [598, 83] width 1091 height 34
click at [860, 81] on div "INVOICE PREVIOUS INVOICES" at bounding box center [589, 80] width 1073 height 16
click at [864, 97] on div "INVOICE PREVIOUS INVOICES" at bounding box center [598, 83] width 1091 height 34
click at [233, 27] on b "08047224946" at bounding box center [201, 27] width 67 height 43
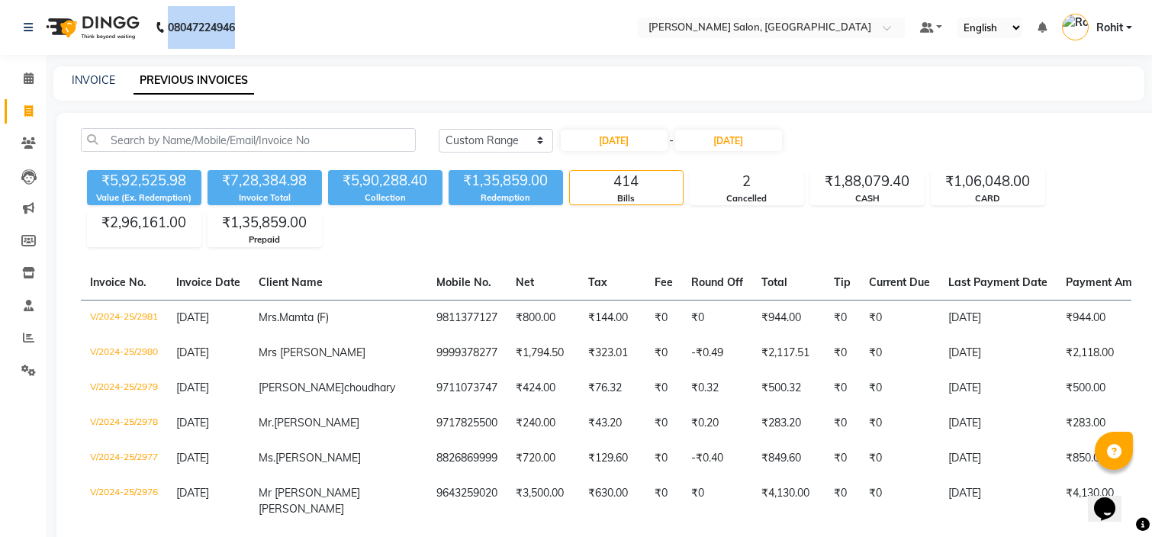
click at [233, 27] on b "08047224946" at bounding box center [201, 27] width 67 height 43
copy nav "08047224946 Select Location"
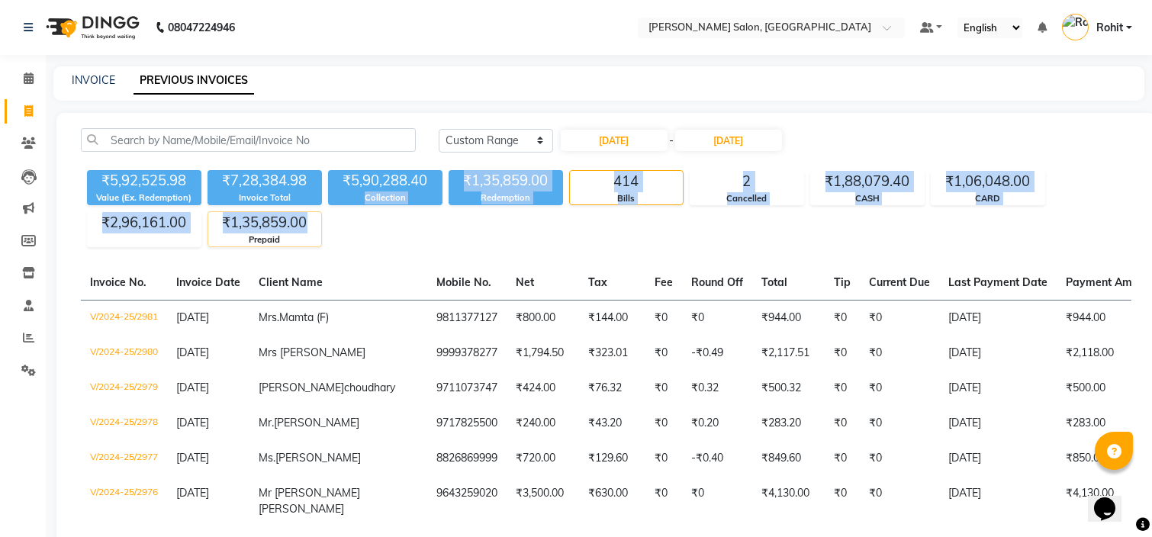
drag, startPoint x: 357, startPoint y: 235, endPoint x: 308, endPoint y: 214, distance: 53.0
click at [308, 214] on div "₹5,92,525.98 Value (Ex. Redemption) ₹7,28,384.98 Invoice Total ₹5,90,288.40 Col…" at bounding box center [606, 205] width 1051 height 83
copy div "Collection ₹1,35,859.00 Redemption 414 Bills 2 Cancelled ₹1,88,079.40 CASH ₹1,0…"
click at [348, 237] on div "₹5,92,525.98 Value (Ex. Redemption) ₹7,28,384.98 Invoice Total ₹5,90,288.40 Col…" at bounding box center [606, 205] width 1051 height 83
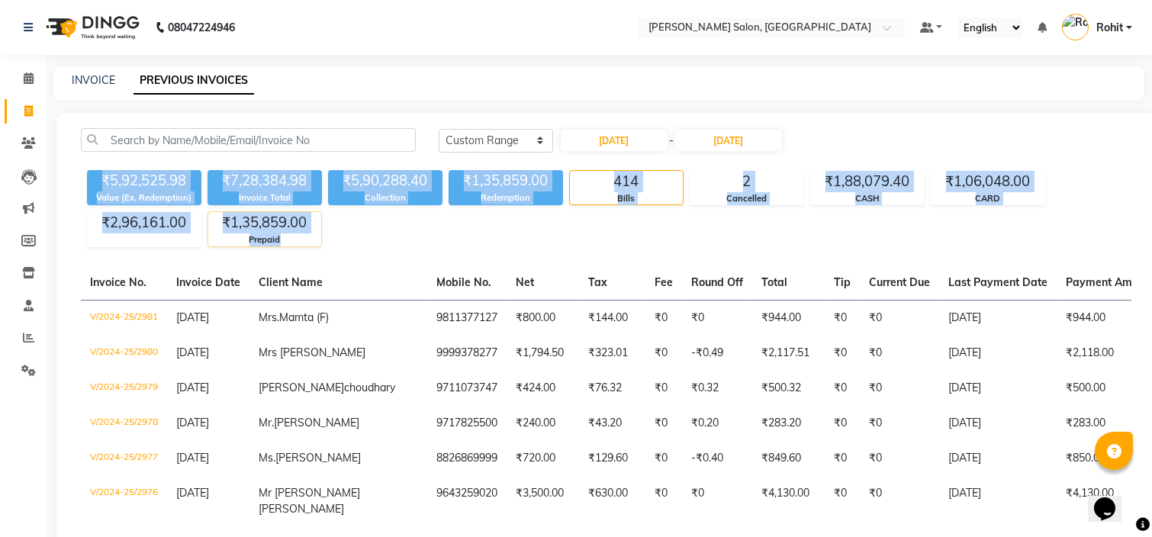
drag, startPoint x: 69, startPoint y: 172, endPoint x: 312, endPoint y: 243, distance: 253.5
copy div "₹5,92,525.98 Value (Ex. Redemption) ₹7,28,384.98 Invoice Total ₹5,90,288.40 Col…"
